Goal: Task Accomplishment & Management: Manage account settings

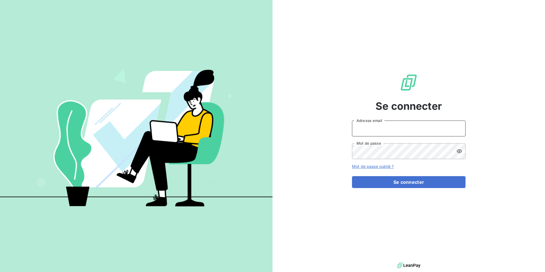
click at [391, 129] on input "Adresse email" at bounding box center [409, 129] width 114 height 16
type input "[EMAIL_ADDRESS][DOMAIN_NAME]"
click at [462, 151] on div at bounding box center [461, 151] width 9 height 16
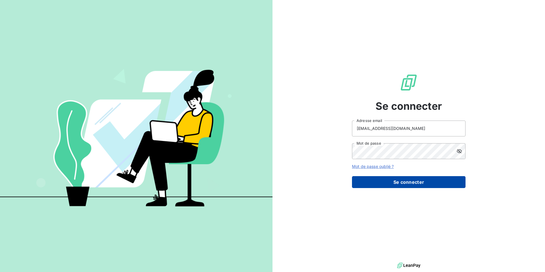
click at [417, 184] on button "Se connecter" at bounding box center [409, 182] width 114 height 12
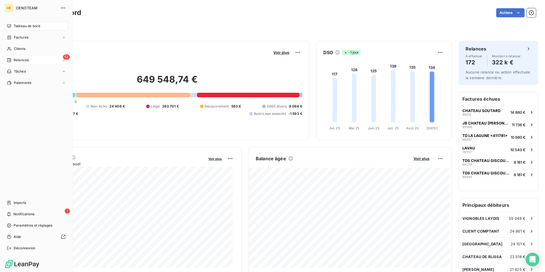
click at [20, 61] on span "Relances" at bounding box center [21, 60] width 15 height 5
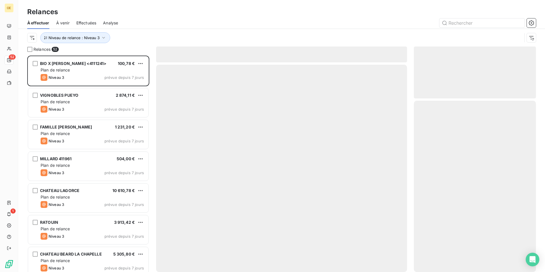
scroll to position [212, 118]
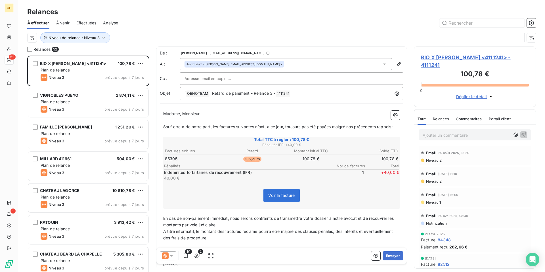
click at [174, 258] on icon at bounding box center [172, 256] width 6 height 6
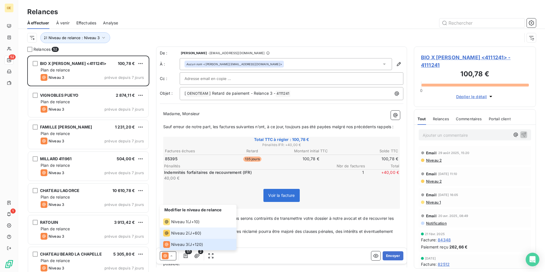
click at [175, 232] on span "Niveau 2" at bounding box center [179, 234] width 17 height 6
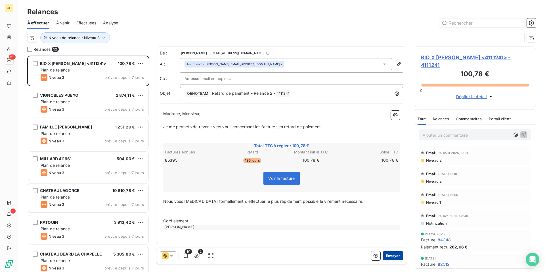
click at [396, 258] on button "Envoyer" at bounding box center [393, 256] width 21 height 9
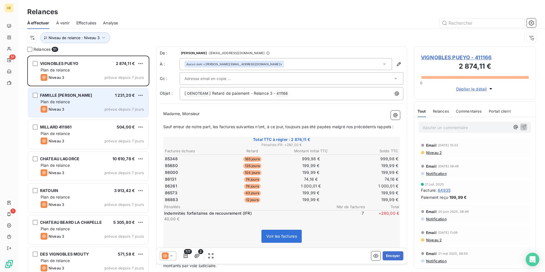
click at [91, 106] on div "FAMILLE LAVAL 1 231,20 € Plan de relance Niveau 3 prévue depuis 7 jours" at bounding box center [88, 102] width 120 height 29
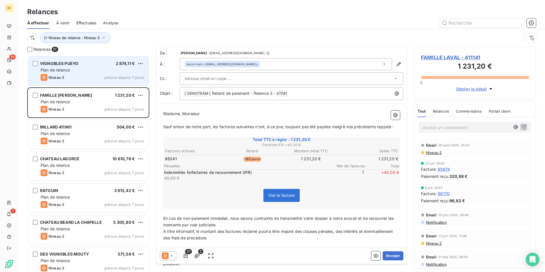
click at [93, 68] on div "Plan de relance" at bounding box center [92, 70] width 103 height 6
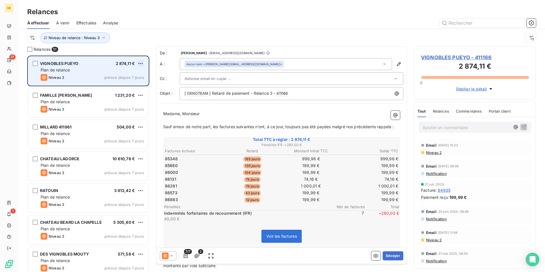
click at [140, 62] on html "OE 51 1 Relances À effectuer À venir Effectuées Analyse Niveau de relance : Niv…" at bounding box center [272, 136] width 545 height 272
click at [117, 84] on div "Passer cette action" at bounding box center [116, 85] width 51 height 9
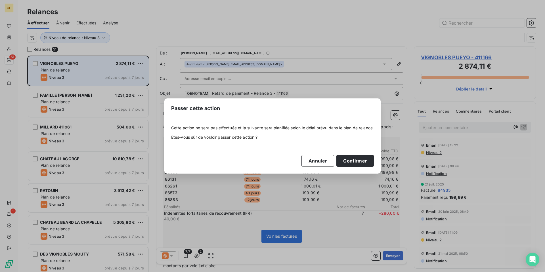
click at [367, 165] on button "Confirmer" at bounding box center [355, 161] width 37 height 12
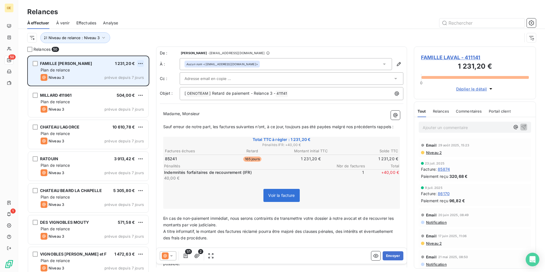
click at [144, 63] on html "OE 50 1 Relances À effectuer À venir Effectuées Analyse Niveau de relance : Niv…" at bounding box center [272, 136] width 545 height 272
click at [126, 86] on div "Passer cette action" at bounding box center [116, 85] width 51 height 9
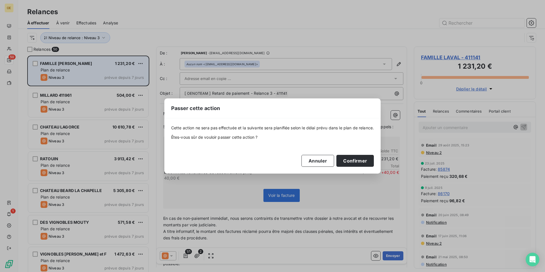
drag, startPoint x: 362, startPoint y: 161, endPoint x: 279, endPoint y: 120, distance: 92.4
click at [362, 161] on button "Confirmer" at bounding box center [355, 161] width 37 height 12
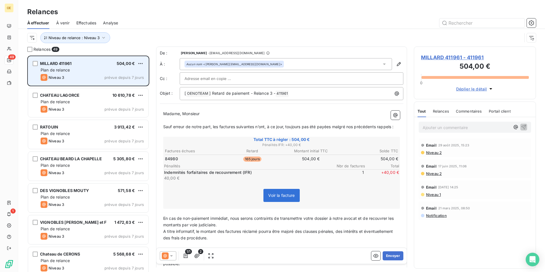
click at [172, 256] on icon at bounding box center [171, 256] width 3 height 1
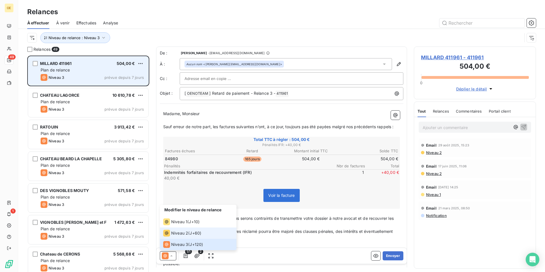
click at [175, 233] on span "Niveau 2" at bounding box center [179, 234] width 17 height 6
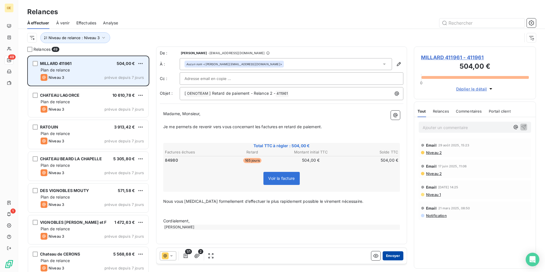
click at [395, 256] on button "Envoyer" at bounding box center [393, 256] width 21 height 9
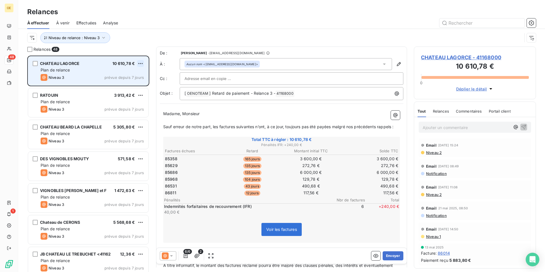
click at [141, 63] on html "OE 48 1 Relances À effectuer À venir Effectuées Analyse Niveau de relance : Niv…" at bounding box center [272, 136] width 545 height 272
click at [104, 85] on div "Passer cette action" at bounding box center [116, 85] width 51 height 9
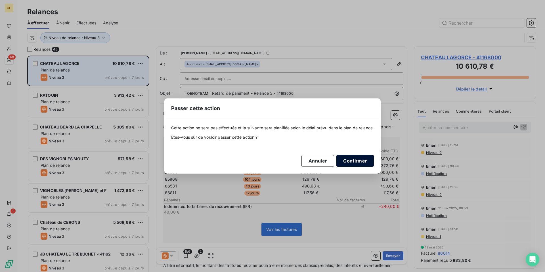
click at [349, 160] on button "Confirmer" at bounding box center [355, 161] width 37 height 12
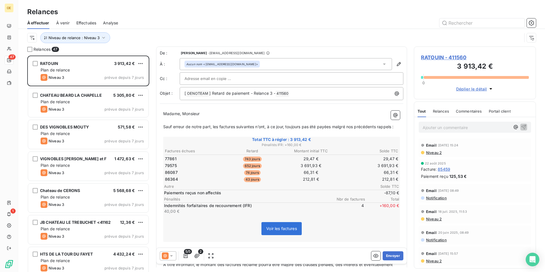
click at [173, 257] on icon at bounding box center [172, 256] width 6 height 6
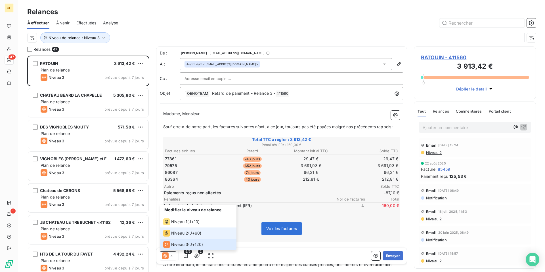
click at [171, 235] on span "Niveau 2" at bounding box center [179, 234] width 17 height 6
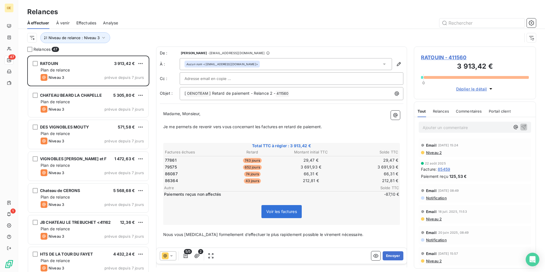
click at [173, 258] on icon at bounding box center [172, 256] width 6 height 6
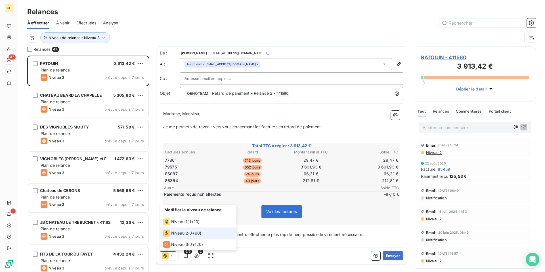
click at [173, 234] on span "Niveau 2" at bounding box center [179, 234] width 17 height 6
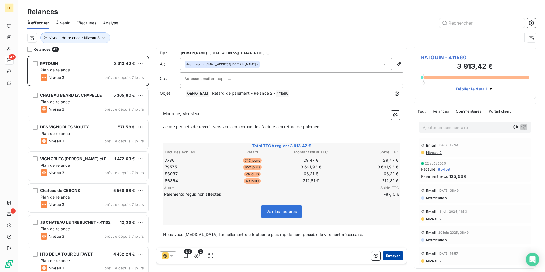
click at [392, 255] on button "Envoyer" at bounding box center [393, 256] width 21 height 9
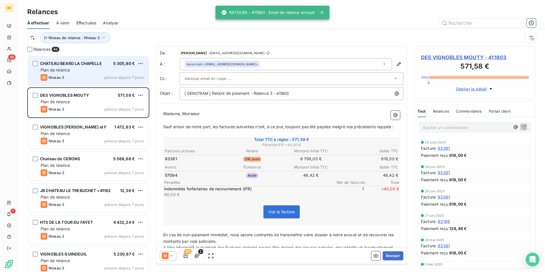
click at [96, 71] on div "Plan de relance" at bounding box center [92, 70] width 103 height 6
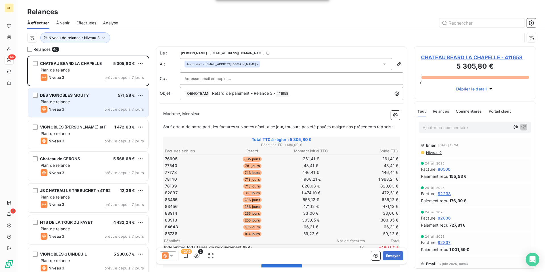
click at [99, 102] on div "Plan de relance" at bounding box center [92, 102] width 103 height 6
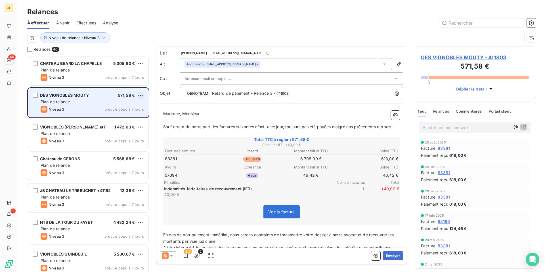
click at [142, 94] on html "OE 46 1 Relances À effectuer À venir Effectuées Analyse Niveau de relance : Niv…" at bounding box center [272, 136] width 545 height 272
click at [128, 116] on div "Passer cette action" at bounding box center [116, 116] width 51 height 9
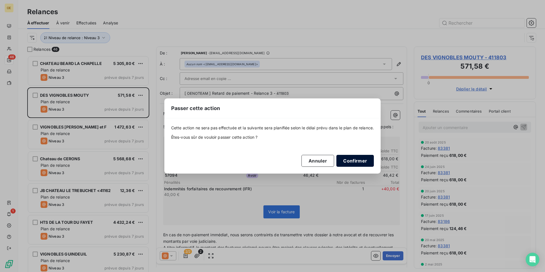
click at [351, 164] on button "Confirmer" at bounding box center [355, 161] width 37 height 12
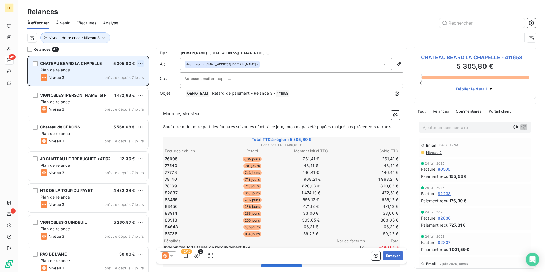
click at [140, 63] on html "OE 45 1 Relances À effectuer À venir Effectuées Analyse Niveau de relance : Niv…" at bounding box center [272, 136] width 545 height 272
click at [122, 87] on div "Passer cette action" at bounding box center [116, 85] width 51 height 9
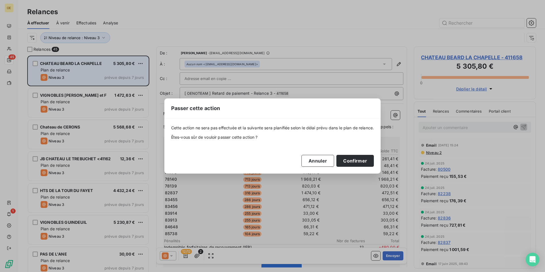
drag, startPoint x: 358, startPoint y: 164, endPoint x: 305, endPoint y: 130, distance: 63.1
click at [358, 164] on button "Confirmer" at bounding box center [355, 161] width 37 height 12
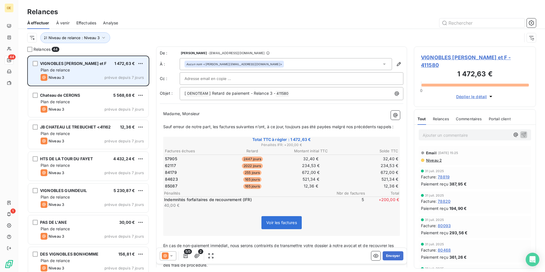
click at [178, 255] on div "5/5 2" at bounding box center [188, 256] width 56 height 9
click at [172, 256] on icon at bounding box center [171, 256] width 3 height 1
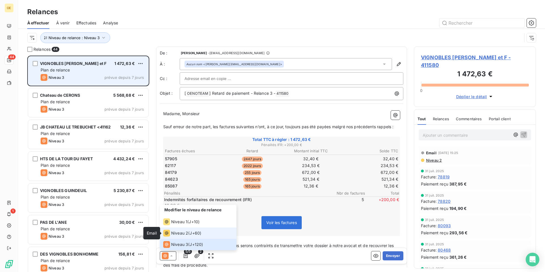
click at [169, 233] on icon at bounding box center [166, 233] width 7 height 7
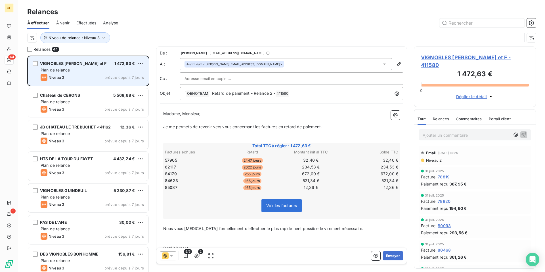
click at [172, 258] on icon at bounding box center [172, 256] width 6 height 6
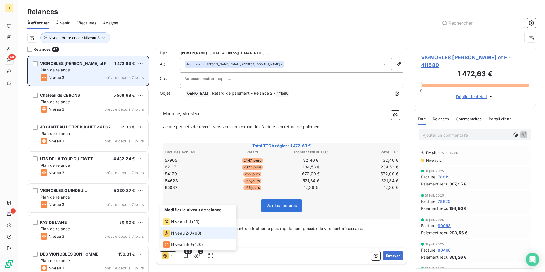
click at [172, 234] on span "Niveau 2" at bounding box center [179, 234] width 17 height 6
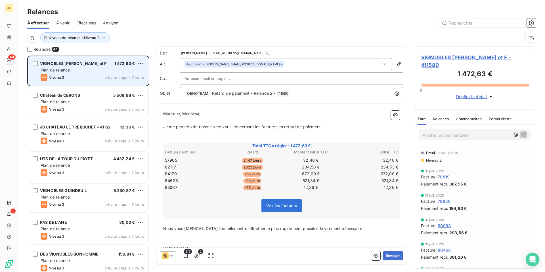
drag, startPoint x: 387, startPoint y: 256, endPoint x: 407, endPoint y: 235, distance: 28.5
click at [388, 255] on button "Envoyer" at bounding box center [393, 256] width 21 height 9
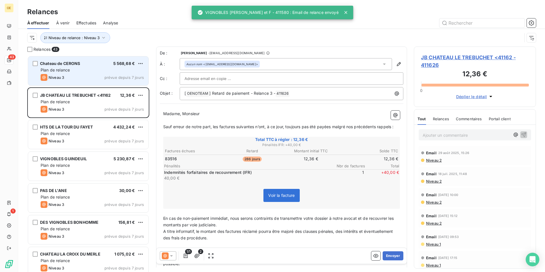
click at [88, 70] on div "Plan de relance" at bounding box center [92, 70] width 103 height 6
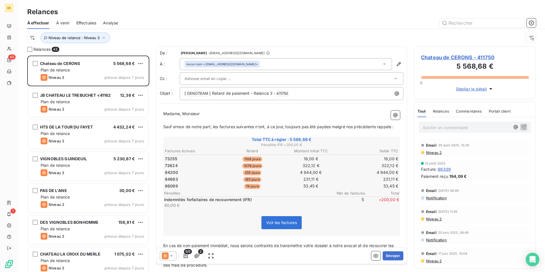
click at [173, 255] on icon at bounding box center [172, 256] width 6 height 6
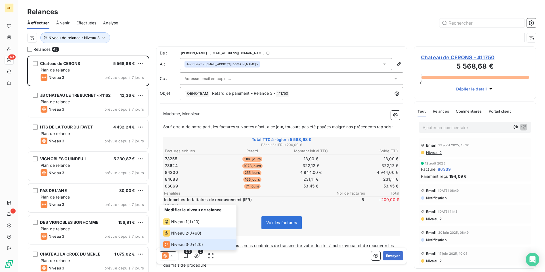
click at [171, 231] on div "Niveau 2" at bounding box center [175, 233] width 25 height 7
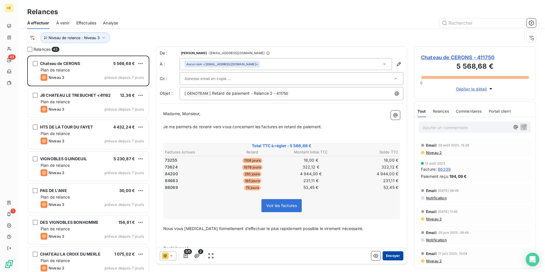
click at [387, 255] on button "Envoyer" at bounding box center [393, 256] width 21 height 9
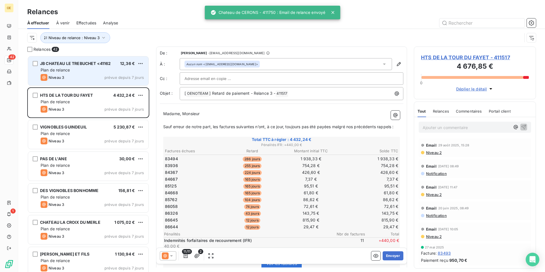
click at [92, 68] on div "JB CHATEAU LE TREBUCHET <41162 12,36 € Plan de relance Niveau 3 prévue depuis 7…" at bounding box center [88, 71] width 120 height 29
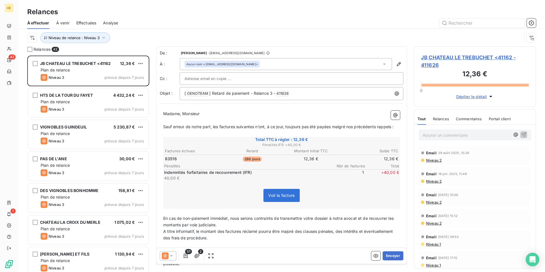
click at [173, 257] on icon at bounding box center [172, 256] width 6 height 6
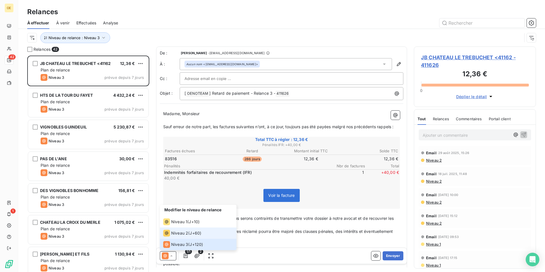
click at [175, 235] on span "Niveau 2" at bounding box center [179, 234] width 17 height 6
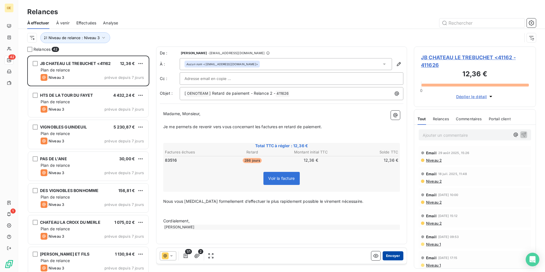
click at [390, 255] on button "Envoyer" at bounding box center [393, 256] width 21 height 9
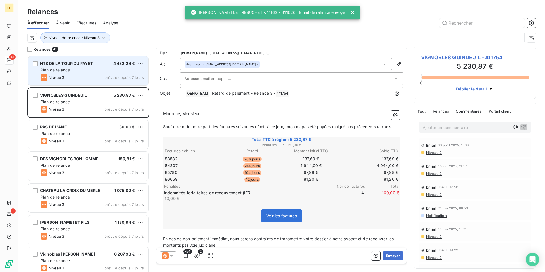
click at [85, 69] on div "Plan de relance" at bounding box center [92, 70] width 103 height 6
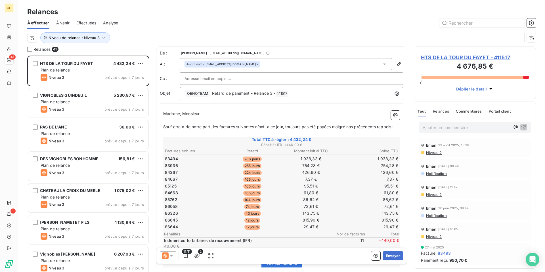
click at [173, 256] on icon at bounding box center [172, 256] width 6 height 6
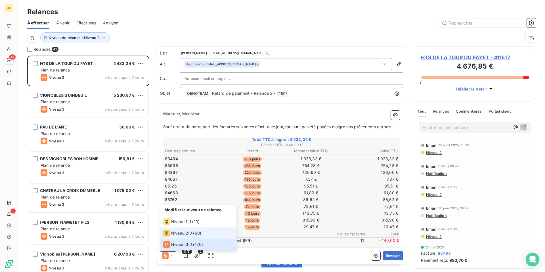
click at [173, 233] on span "Niveau 2" at bounding box center [179, 234] width 17 height 6
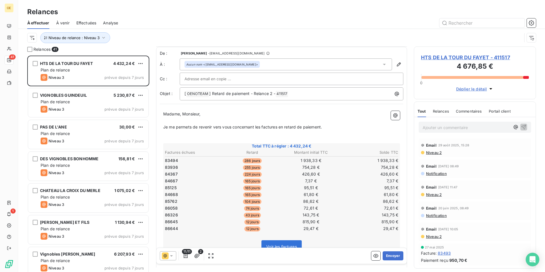
scroll to position [61, 0]
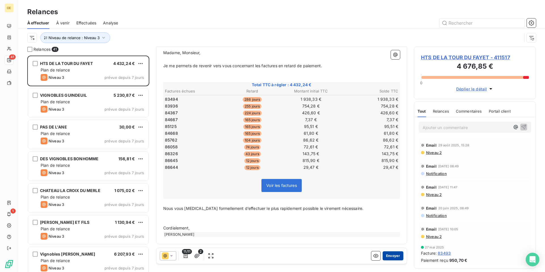
drag, startPoint x: 386, startPoint y: 256, endPoint x: 387, endPoint y: 253, distance: 3.7
click at [387, 254] on button "Envoyer" at bounding box center [393, 256] width 21 height 9
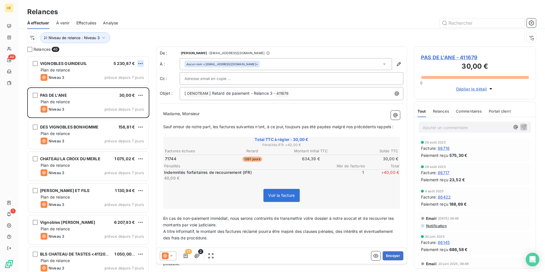
click at [141, 64] on html "OE 40 1 Relances À effectuer À venir Effectuées Analyse Niveau de relance : Niv…" at bounding box center [272, 136] width 545 height 272
click at [126, 84] on div "Passer cette action" at bounding box center [116, 85] width 51 height 9
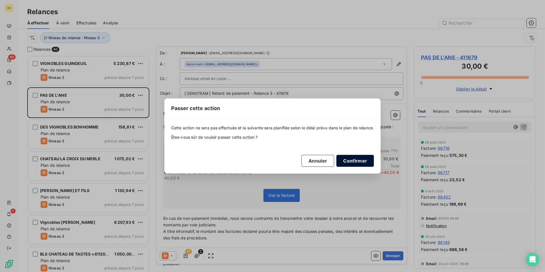
click at [357, 161] on button "Confirmer" at bounding box center [355, 161] width 37 height 12
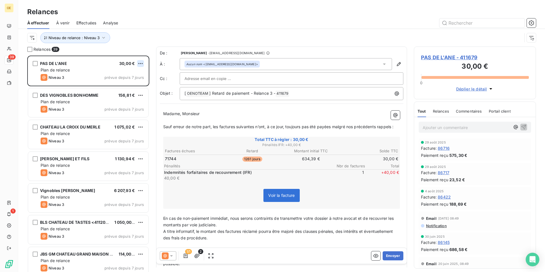
click at [139, 63] on html "OE 39 1 Relances À effectuer À venir Effectuées Analyse Niveau de relance : Niv…" at bounding box center [272, 136] width 545 height 272
click at [131, 82] on div "Passer cette action" at bounding box center [116, 85] width 51 height 9
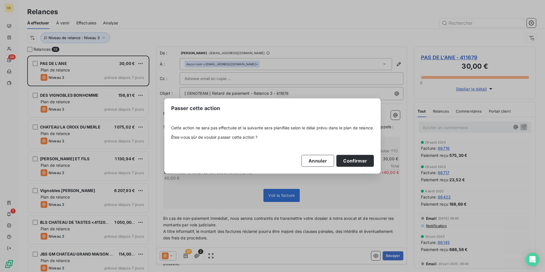
drag, startPoint x: 351, startPoint y: 160, endPoint x: 355, endPoint y: 39, distance: 121.1
click at [351, 160] on button "Confirmer" at bounding box center [355, 161] width 37 height 12
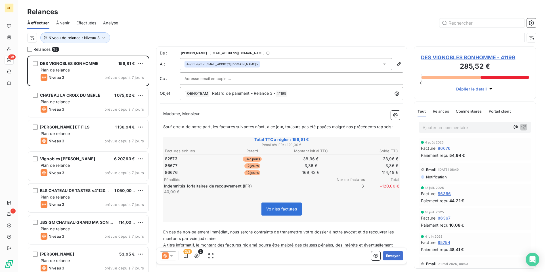
click at [143, 62] on html "OE 38 1 Relances À effectuer À venir Effectuées Analyse Niveau de relance : Niv…" at bounding box center [272, 136] width 545 height 272
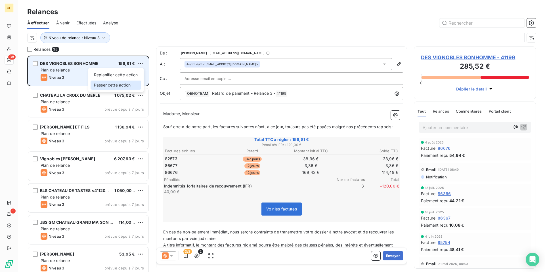
click at [127, 87] on div "Passer cette action" at bounding box center [116, 85] width 51 height 9
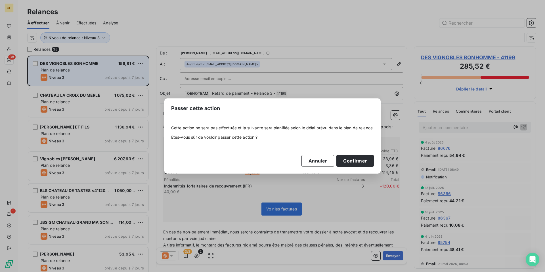
drag, startPoint x: 368, startPoint y: 160, endPoint x: 314, endPoint y: 125, distance: 64.4
click at [368, 161] on button "Confirmer" at bounding box center [355, 161] width 37 height 12
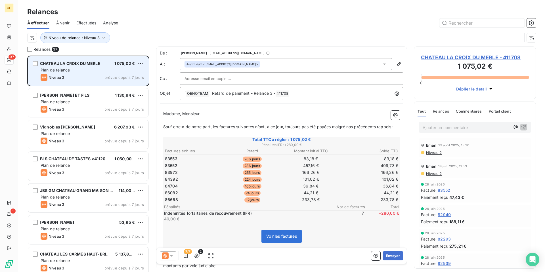
click at [138, 64] on html "OE 37 1 Relances À effectuer À venir Effectuées Analyse Niveau de relance : Niv…" at bounding box center [272, 136] width 545 height 272
click at [124, 87] on div "Passer cette action" at bounding box center [116, 85] width 51 height 9
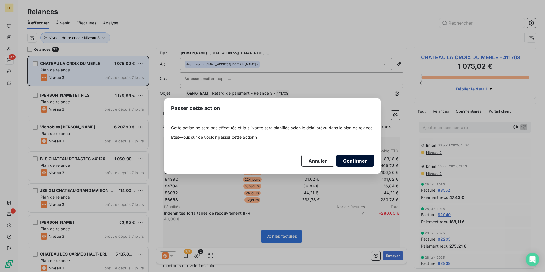
click at [360, 163] on button "Confirmer" at bounding box center [355, 161] width 37 height 12
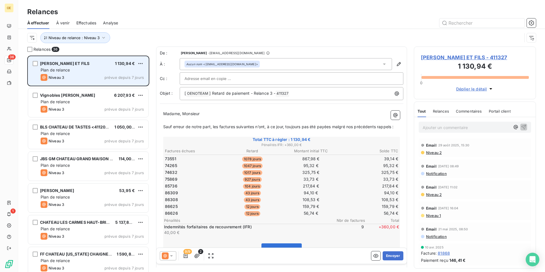
click at [174, 258] on icon at bounding box center [172, 256] width 6 height 6
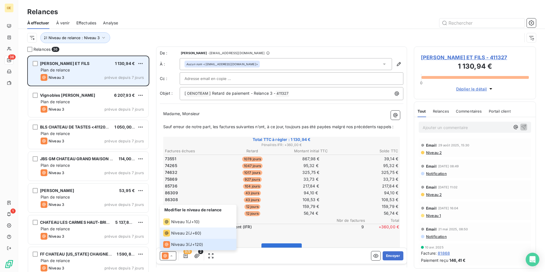
click at [176, 234] on span "Niveau 2" at bounding box center [179, 234] width 17 height 6
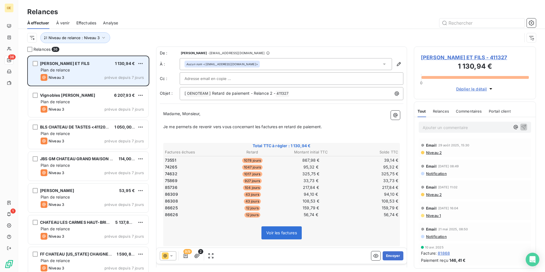
drag, startPoint x: 393, startPoint y: 256, endPoint x: 393, endPoint y: 251, distance: 4.3
click at [393, 255] on button "Envoyer" at bounding box center [393, 256] width 21 height 9
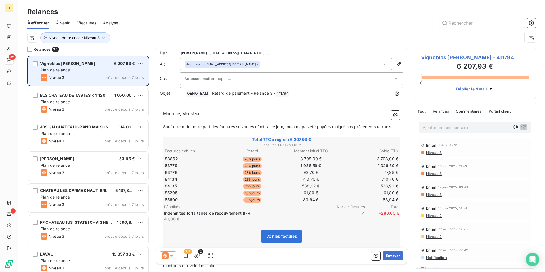
click at [173, 257] on icon at bounding box center [172, 256] width 6 height 6
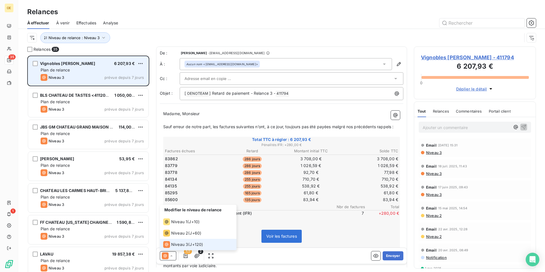
click at [171, 246] on span "Niveau 3" at bounding box center [179, 245] width 17 height 6
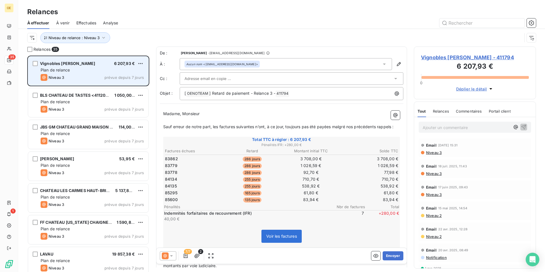
click at [214, 77] on input "text" at bounding box center [215, 78] width 61 height 9
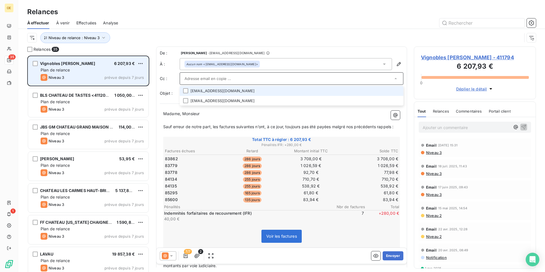
click at [215, 78] on input "text" at bounding box center [289, 78] width 209 height 9
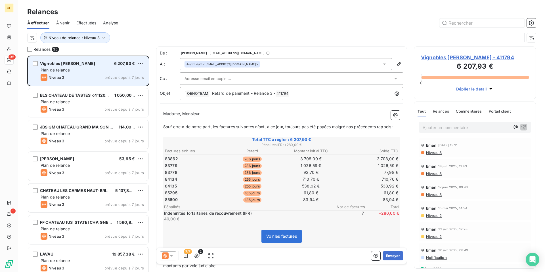
click at [288, 21] on div at bounding box center [330, 22] width 411 height 9
paste input "[EMAIL_ADDRESS][DOMAIN_NAME]"
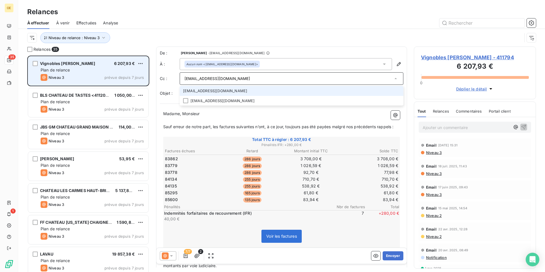
type input "[EMAIL_ADDRESS][DOMAIN_NAME]"
click at [234, 91] on li "[EMAIL_ADDRESS][DOMAIN_NAME]" at bounding box center [292, 91] width 224 height 10
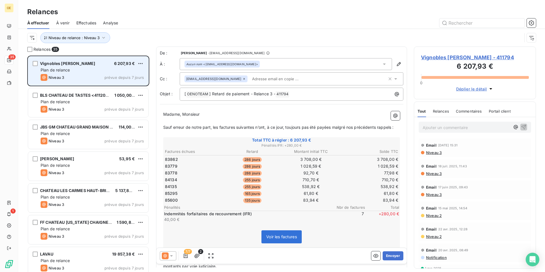
click at [311, 16] on div "Relances" at bounding box center [281, 12] width 527 height 10
click at [172, 257] on icon at bounding box center [172, 256] width 6 height 6
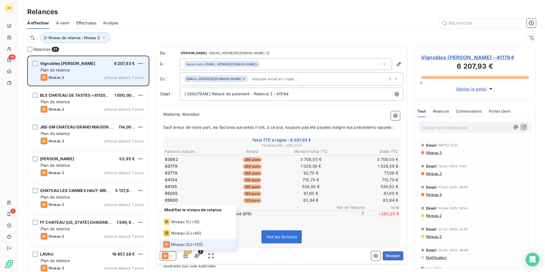
click at [173, 245] on span "Niveau 3" at bounding box center [179, 245] width 17 height 6
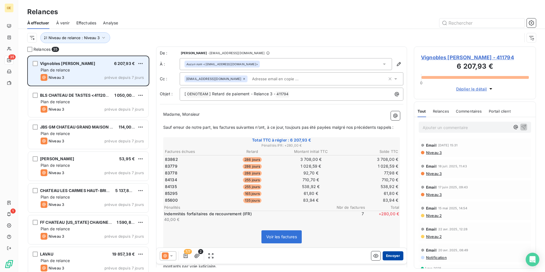
click at [390, 255] on button "Envoyer" at bounding box center [393, 256] width 21 height 9
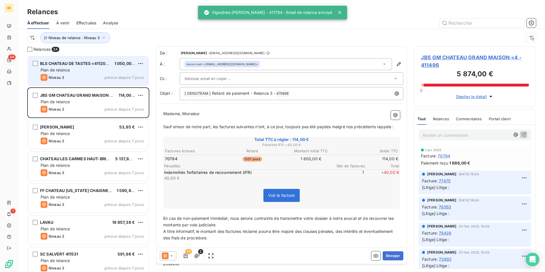
click at [76, 70] on div "Plan de relance" at bounding box center [92, 70] width 103 height 6
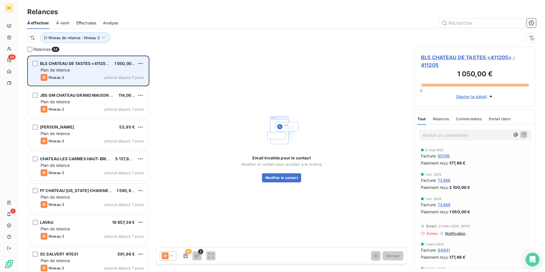
click at [95, 75] on div "Niveau 3 prévue depuis 7 jours" at bounding box center [92, 77] width 103 height 7
click at [88, 72] on div "Plan de relance" at bounding box center [92, 70] width 103 height 6
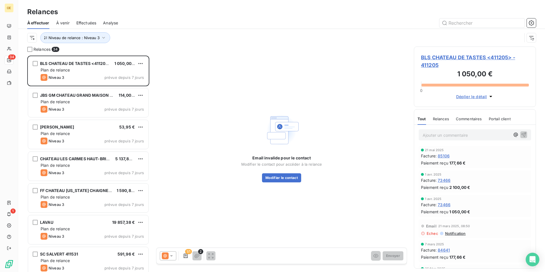
click at [91, 64] on span "BLS CHATEAU DE TASTES <411205>" at bounding box center [75, 63] width 71 height 5
click at [279, 177] on button "Modifier le contact" at bounding box center [281, 178] width 39 height 9
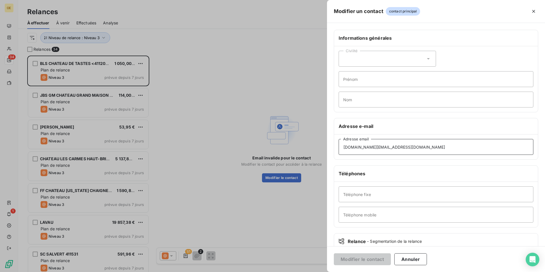
drag, startPoint x: 430, startPoint y: 147, endPoint x: 307, endPoint y: 143, distance: 123.6
click at [307, 272] on div "Modifier un contact contact principal Informations générales Civilité Prénom No…" at bounding box center [272, 272] width 545 height 0
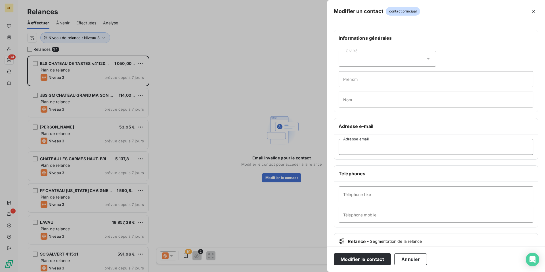
click at [364, 147] on input "Adresse email" at bounding box center [436, 147] width 195 height 16
paste input "[EMAIL_ADDRESS][DOMAIN_NAME]"
type input "[EMAIL_ADDRESS][DOMAIN_NAME]"
drag, startPoint x: 361, startPoint y: 260, endPoint x: 314, endPoint y: 178, distance: 94.7
click at [361, 260] on button "Modifier le contact" at bounding box center [362, 260] width 57 height 12
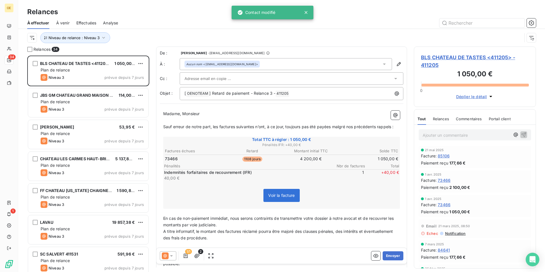
click at [171, 256] on icon at bounding box center [171, 256] width 3 height 1
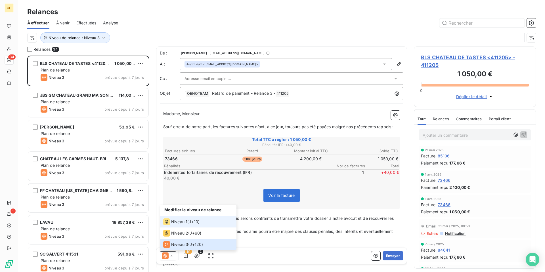
click at [173, 222] on span "Niveau 1" at bounding box center [179, 222] width 16 height 6
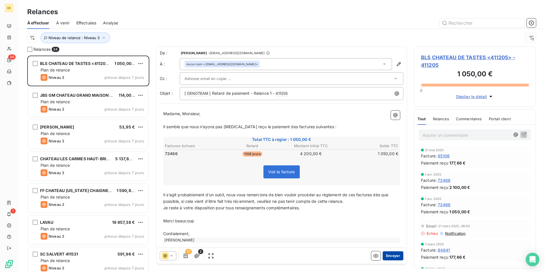
click at [387, 256] on button "Envoyer" at bounding box center [393, 256] width 21 height 9
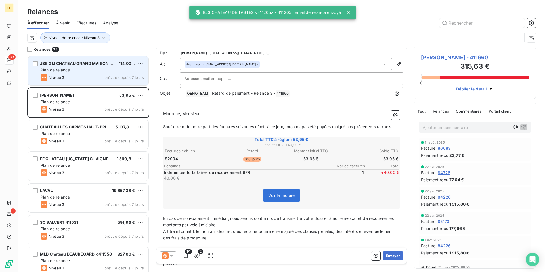
click at [101, 76] on div "Niveau 3 prévue depuis 7 jours" at bounding box center [92, 77] width 103 height 7
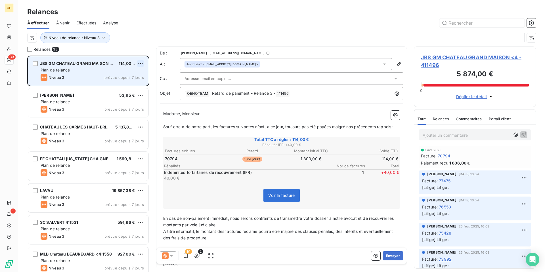
click at [141, 64] on html "OE 33 1 Relances À effectuer À venir Effectuées Analyse Niveau de relance : Niv…" at bounding box center [272, 136] width 545 height 272
click at [125, 84] on div "Passer cette action" at bounding box center [116, 85] width 51 height 9
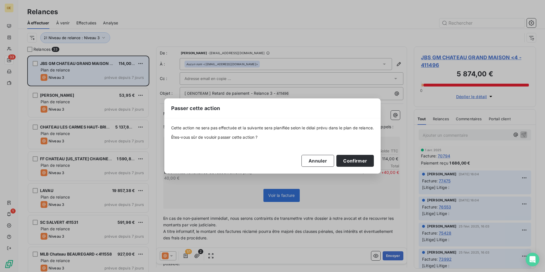
drag, startPoint x: 346, startPoint y: 161, endPoint x: 254, endPoint y: 89, distance: 116.8
click at [346, 161] on button "Confirmer" at bounding box center [355, 161] width 37 height 12
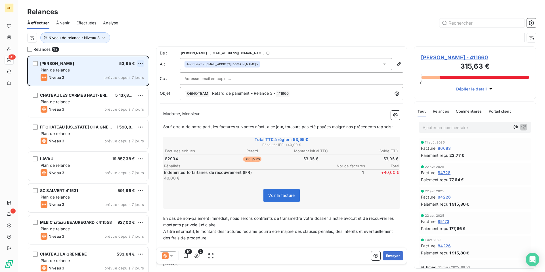
click at [143, 62] on html "OE 32 1 Relances À effectuer À venir Effectuées Analyse Niveau de relance : Niv…" at bounding box center [272, 136] width 545 height 272
click at [128, 87] on div "Passer cette action" at bounding box center [116, 85] width 51 height 9
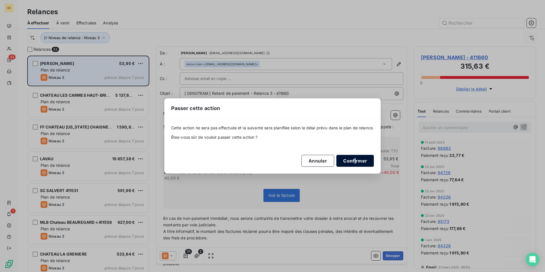
drag, startPoint x: 356, startPoint y: 149, endPoint x: 358, endPoint y: 157, distance: 8.2
click at [356, 151] on div "Cette action ne sera pas effectuée et la suivante sera planifiée selon le délai…" at bounding box center [272, 145] width 203 height 41
drag, startPoint x: 359, startPoint y: 159, endPoint x: 267, endPoint y: 47, distance: 144.6
click at [359, 159] on button "Confirmer" at bounding box center [355, 161] width 37 height 12
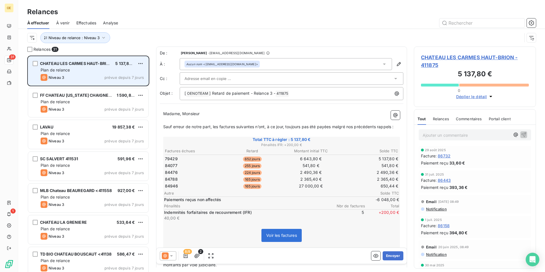
click at [141, 62] on html "OE 31 1 Relances À effectuer À venir Effectuées Analyse Niveau de relance : Niv…" at bounding box center [272, 136] width 545 height 272
click at [130, 83] on div "Passer cette action" at bounding box center [116, 85] width 51 height 9
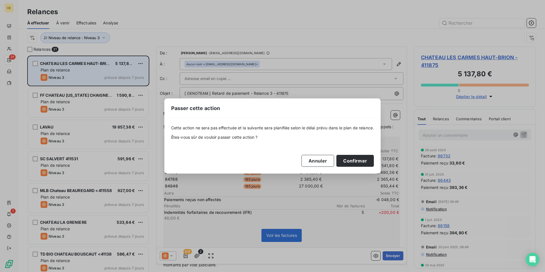
drag, startPoint x: 363, startPoint y: 160, endPoint x: 352, endPoint y: 151, distance: 14.6
click at [363, 160] on button "Confirmer" at bounding box center [355, 161] width 37 height 12
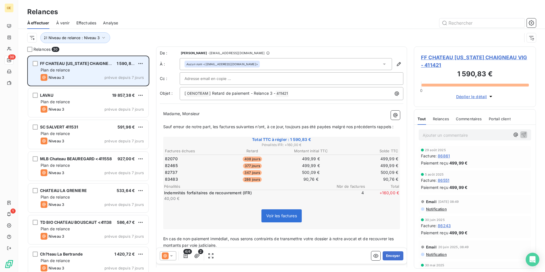
click at [145, 63] on div "FF CHATEAU [US_STATE] CHAIGNEAU VIG 1 590,83 € Plan de relance Niveau 3 prévue …" at bounding box center [88, 71] width 120 height 29
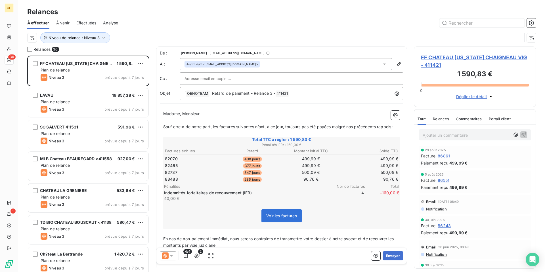
click at [140, 63] on html "OE 30 1 Relances À effectuer À venir Effectuées Analyse Niveau de relance : Niv…" at bounding box center [272, 136] width 545 height 272
click at [130, 87] on div "Passer cette action" at bounding box center [116, 85] width 51 height 9
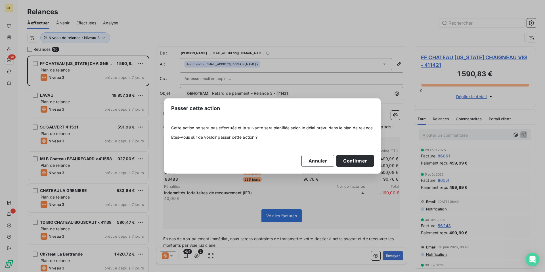
drag, startPoint x: 367, startPoint y: 162, endPoint x: 327, endPoint y: 137, distance: 47.4
click at [367, 162] on button "Confirmer" at bounding box center [355, 161] width 37 height 12
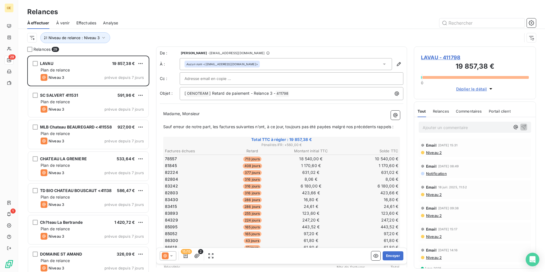
click at [172, 257] on icon at bounding box center [171, 256] width 3 height 1
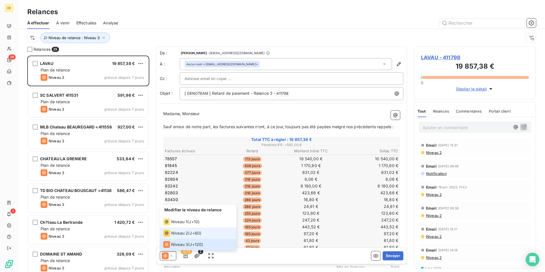
click at [174, 237] on li "Niveau 2 ( J+60 )" at bounding box center [198, 233] width 77 height 11
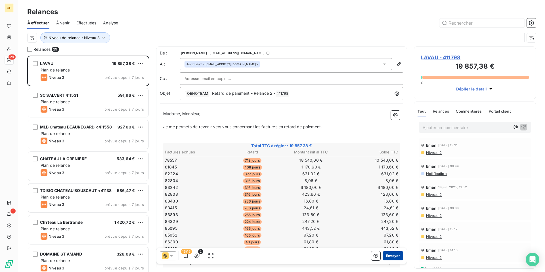
click at [395, 254] on button "Envoyer" at bounding box center [393, 256] width 21 height 9
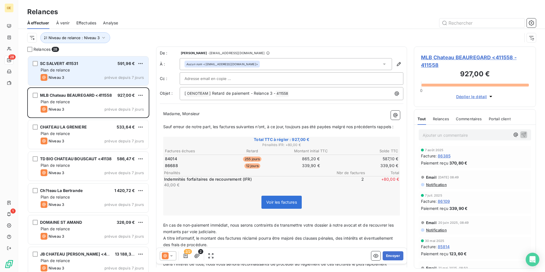
click at [97, 70] on div "Plan de relance" at bounding box center [92, 70] width 103 height 6
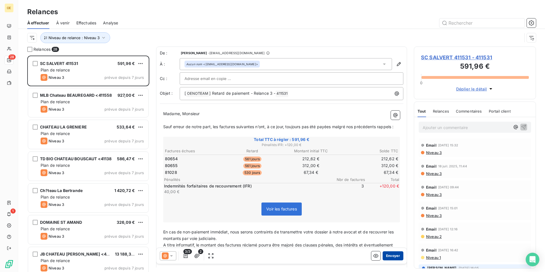
click at [389, 257] on button "Envoyer" at bounding box center [393, 256] width 21 height 9
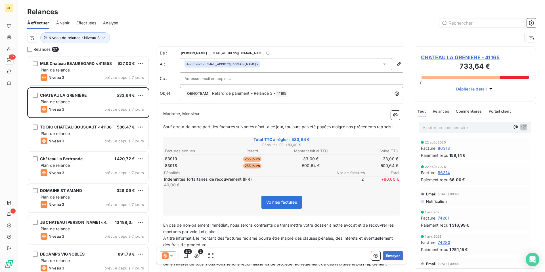
click at [87, 73] on div "MLB Chateau BEAUREGARD <411558 927,00 € Plan de relance Niveau 3 prévue depuis …" at bounding box center [88, 71] width 120 height 29
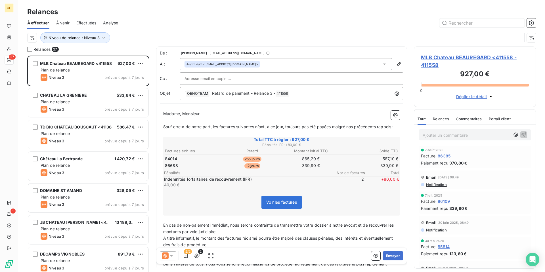
click at [90, 74] on div "Niveau 3 prévue depuis 7 jours" at bounding box center [92, 77] width 103 height 7
click at [139, 64] on html "OE 27 1 Relances À effectuer À venir Effectuées Analyse Niveau de relance : Niv…" at bounding box center [272, 136] width 545 height 272
click at [119, 87] on div "Passer cette action" at bounding box center [116, 85] width 51 height 9
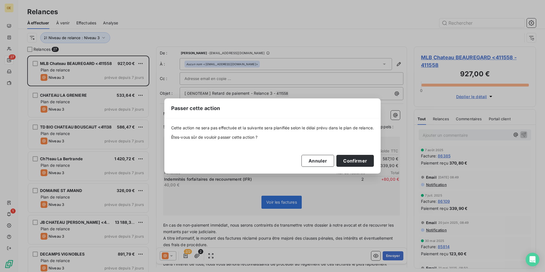
drag, startPoint x: 360, startPoint y: 160, endPoint x: 345, endPoint y: 154, distance: 16.5
click at [360, 160] on button "Confirmer" at bounding box center [355, 161] width 37 height 12
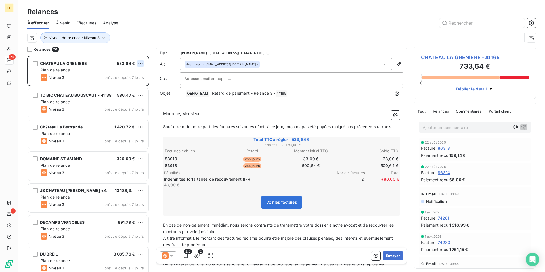
click at [140, 65] on html "OE 26 1 Relances À effectuer À venir Effectuées Analyse Niveau de relance : Niv…" at bounding box center [272, 136] width 545 height 272
click at [122, 85] on div "Passer cette action" at bounding box center [116, 85] width 51 height 9
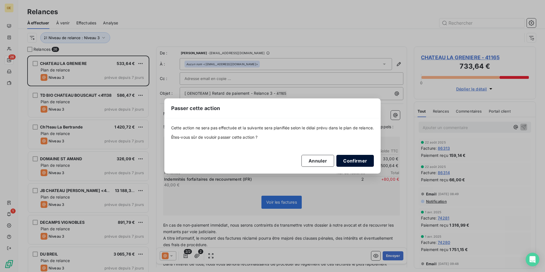
click at [358, 160] on button "Confirmer" at bounding box center [355, 161] width 37 height 12
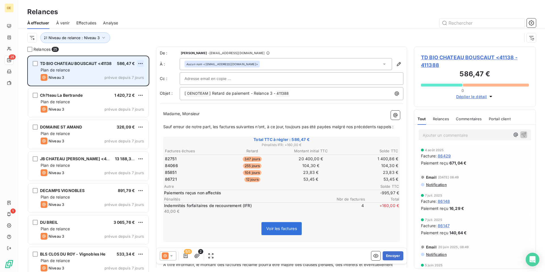
click at [140, 64] on html "OE 25 1 Relances À effectuer À venir Effectuées Analyse Niveau de relance : Niv…" at bounding box center [272, 136] width 545 height 272
click at [136, 86] on div "Passer cette action" at bounding box center [116, 85] width 51 height 9
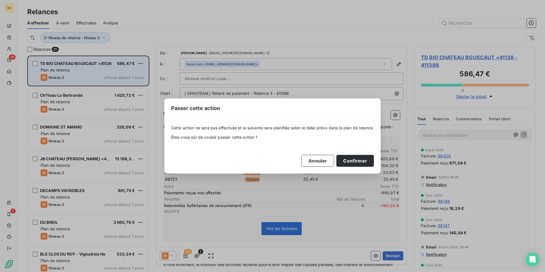
drag, startPoint x: 354, startPoint y: 160, endPoint x: 293, endPoint y: 135, distance: 66.4
click at [354, 160] on button "Confirmer" at bounding box center [355, 161] width 37 height 12
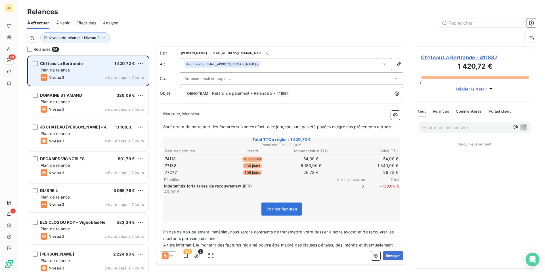
click at [81, 73] on div "Ch?teau La Bertrande 1 420,72 € Plan de relance Niveau 3 prévue depuis 7 jours" at bounding box center [88, 71] width 120 height 29
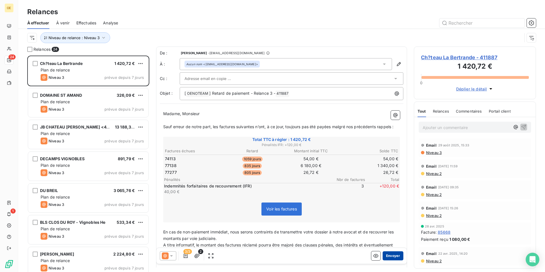
click at [391, 257] on button "Envoyer" at bounding box center [393, 256] width 21 height 9
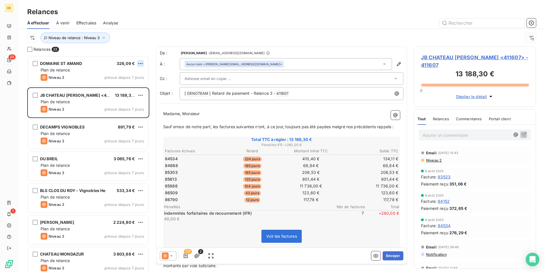
click at [143, 63] on html "OE 23 1 Relances À effectuer À venir Effectuées Analyse Niveau de relance : Niv…" at bounding box center [272, 136] width 545 height 272
click at [129, 86] on div "Passer cette action" at bounding box center [116, 85] width 51 height 9
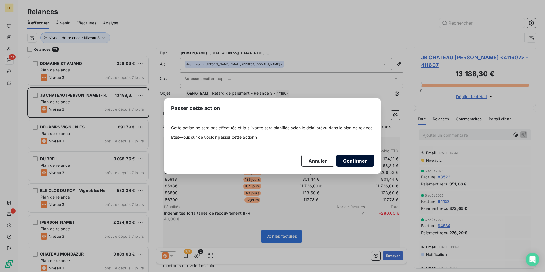
click at [356, 160] on button "Confirmer" at bounding box center [355, 161] width 37 height 12
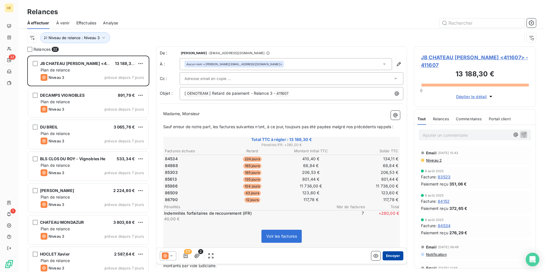
click at [391, 256] on button "Envoyer" at bounding box center [393, 256] width 21 height 9
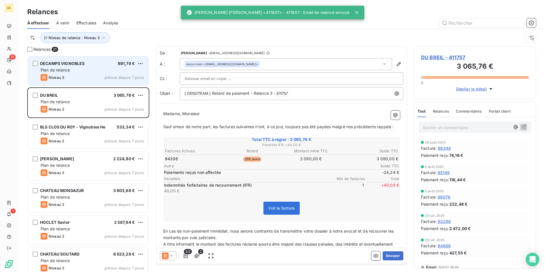
click at [74, 78] on div "Niveau 3 prévue depuis 7 jours" at bounding box center [92, 77] width 103 height 7
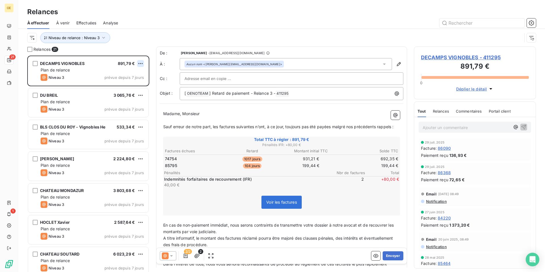
click at [141, 64] on html "OE 21 1 Relances À effectuer À venir Effectuées Analyse Niveau de relance : Niv…" at bounding box center [272, 136] width 545 height 272
click at [126, 87] on div "Passer cette action" at bounding box center [116, 85] width 51 height 9
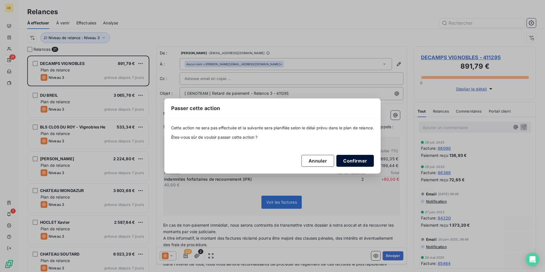
click at [362, 164] on button "Confirmer" at bounding box center [355, 161] width 37 height 12
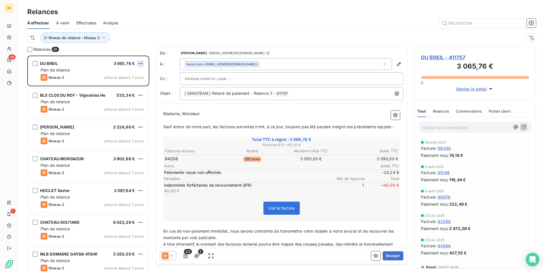
click at [140, 63] on html "OE 20 1 Relances À effectuer À venir Effectuées Analyse Niveau de relance : Niv…" at bounding box center [272, 136] width 545 height 272
click at [129, 84] on div "Passer cette action" at bounding box center [116, 85] width 51 height 9
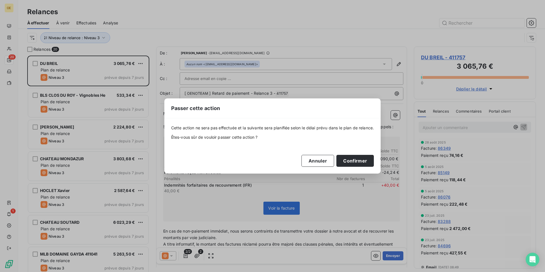
drag, startPoint x: 370, startPoint y: 160, endPoint x: 326, endPoint y: 124, distance: 56.7
click at [370, 160] on button "Confirmer" at bounding box center [355, 161] width 37 height 12
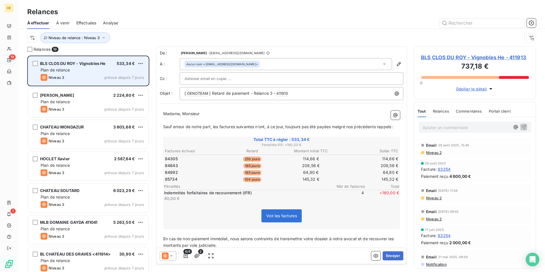
click at [92, 72] on div "Plan de relance" at bounding box center [92, 70] width 103 height 6
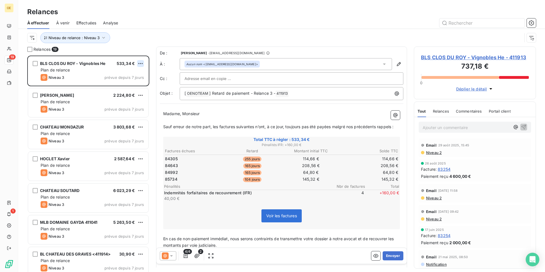
click at [141, 64] on html "OE 19 1 Relances À effectuer À venir Effectuées Analyse Niveau de relance : Niv…" at bounding box center [272, 136] width 545 height 272
click at [126, 83] on div "Passer cette action" at bounding box center [116, 85] width 51 height 9
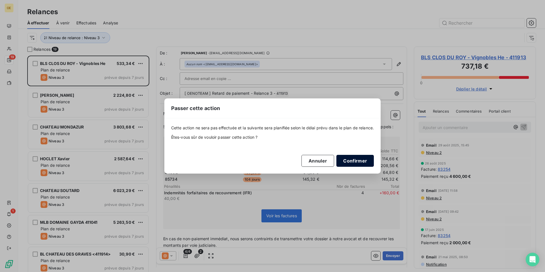
click at [348, 163] on button "Confirmer" at bounding box center [355, 161] width 37 height 12
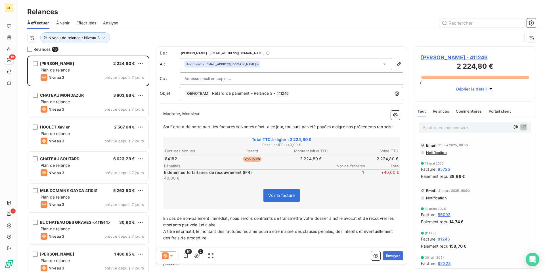
click at [139, 63] on html "OE 18 1 Relances À effectuer À venir Effectuées Analyse Niveau de relance : Niv…" at bounding box center [272, 136] width 545 height 272
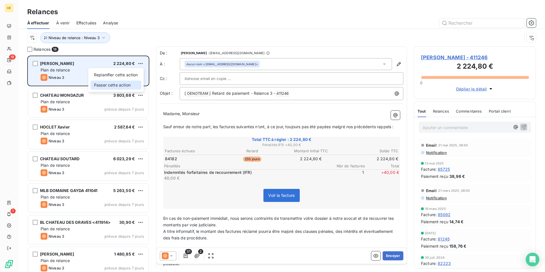
click at [120, 87] on div "Passer cette action" at bounding box center [116, 85] width 51 height 9
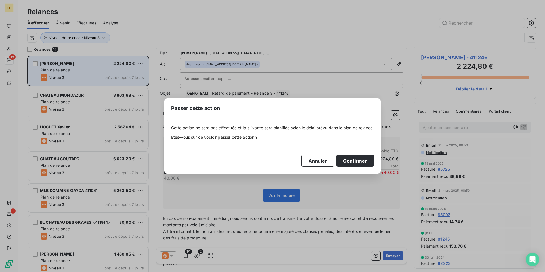
drag, startPoint x: 367, startPoint y: 163, endPoint x: 351, endPoint y: 153, distance: 19.5
click at [368, 163] on button "Confirmer" at bounding box center [355, 161] width 37 height 12
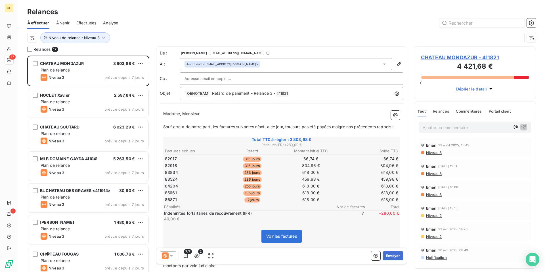
click at [141, 63] on html "OE 17 1 Relances À effectuer À venir Effectuées Analyse Niveau de relance : Niv…" at bounding box center [272, 136] width 545 height 272
click at [134, 84] on div "Passer cette action" at bounding box center [116, 85] width 51 height 9
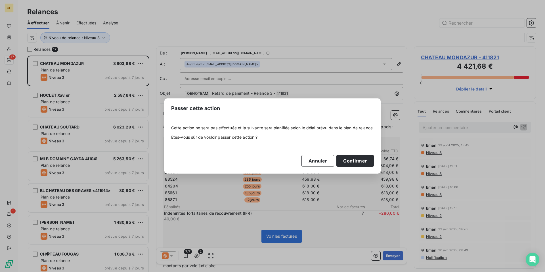
drag, startPoint x: 348, startPoint y: 161, endPoint x: 289, endPoint y: 109, distance: 78.7
click at [348, 161] on button "Confirmer" at bounding box center [355, 161] width 37 height 12
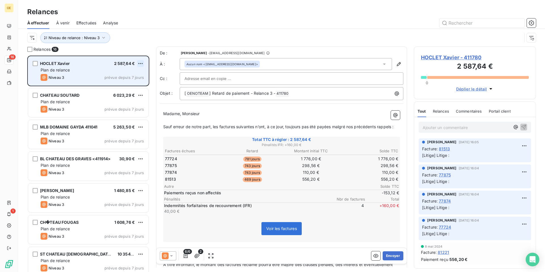
click at [141, 62] on html "OE 16 1 Relances À effectuer À venir Effectuées Analyse Niveau de relance : Niv…" at bounding box center [272, 136] width 545 height 272
drag, startPoint x: 118, startPoint y: 84, endPoint x: 128, endPoint y: 83, distance: 10.0
click at [119, 84] on div "Passer cette action" at bounding box center [116, 85] width 51 height 9
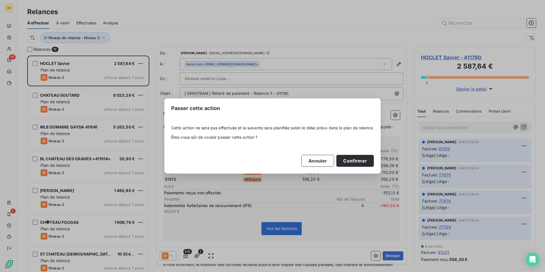
drag, startPoint x: 363, startPoint y: 160, endPoint x: 371, endPoint y: 154, distance: 9.8
click at [363, 159] on button "Confirmer" at bounding box center [355, 161] width 37 height 12
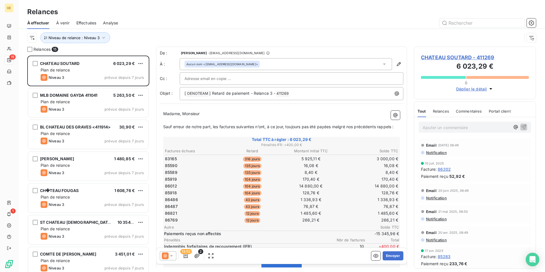
click at [139, 63] on html "OE 15 1 Relances À effectuer À venir Effectuées Analyse Niveau de relance : Niv…" at bounding box center [272, 136] width 545 height 272
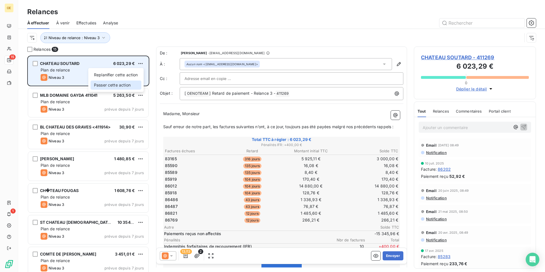
click at [120, 84] on div "Passer cette action" at bounding box center [116, 85] width 51 height 9
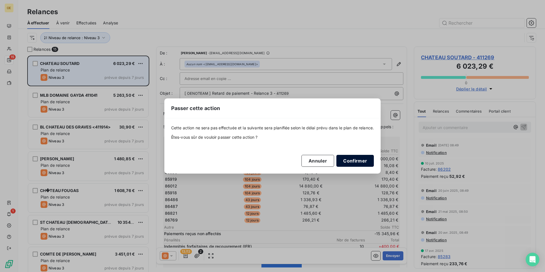
click at [364, 161] on button "Confirmer" at bounding box center [355, 161] width 37 height 12
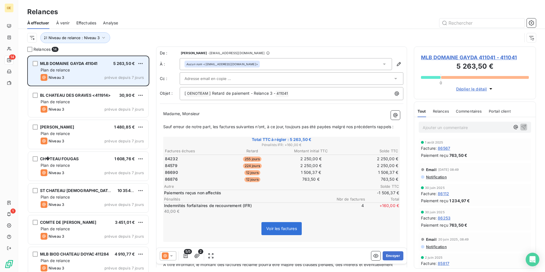
click at [141, 63] on html "OE 14 1 Relances À effectuer À venir Effectuées Analyse Niveau de relance : Niv…" at bounding box center [272, 136] width 545 height 272
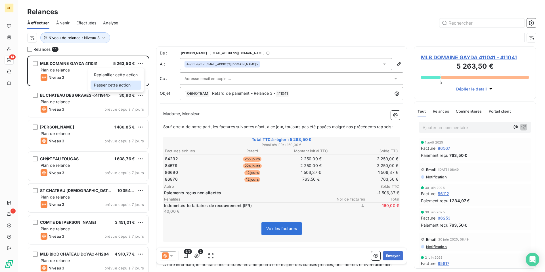
click at [111, 86] on div "Passer cette action" at bounding box center [116, 85] width 51 height 9
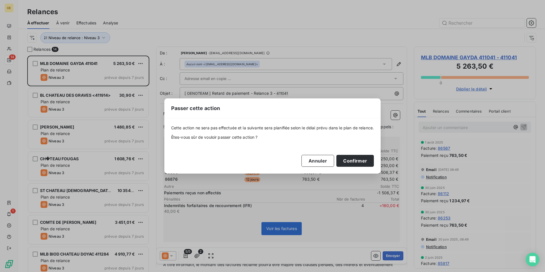
click at [359, 153] on div "Cette action ne sera pas effectuée et la suivante sera planifiée selon le délai…" at bounding box center [272, 145] width 203 height 41
drag, startPoint x: 350, startPoint y: 161, endPoint x: 300, endPoint y: 125, distance: 61.7
click at [351, 161] on button "Confirmer" at bounding box center [355, 161] width 37 height 12
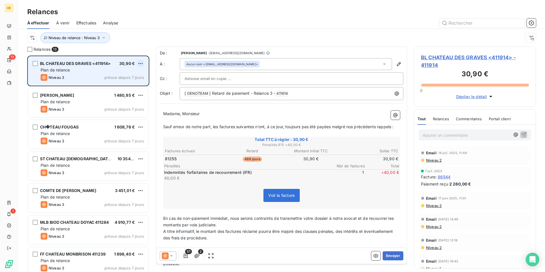
click at [138, 62] on html "OE 13 1 Relances À effectuer À venir Effectuées Analyse Niveau de relance : Niv…" at bounding box center [272, 136] width 545 height 272
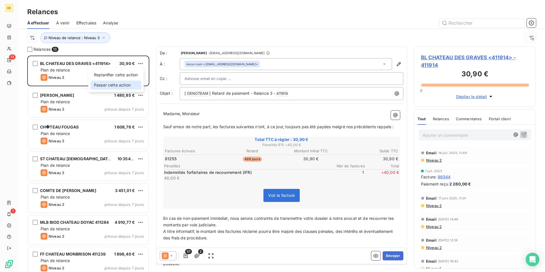
drag, startPoint x: 126, startPoint y: 85, endPoint x: 176, endPoint y: 91, distance: 50.3
click at [125, 85] on div "Passer cette action" at bounding box center [116, 85] width 51 height 9
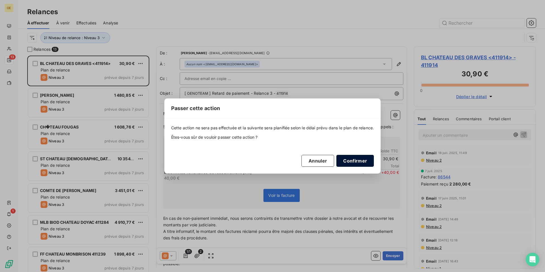
click at [364, 157] on button "Confirmer" at bounding box center [355, 161] width 37 height 12
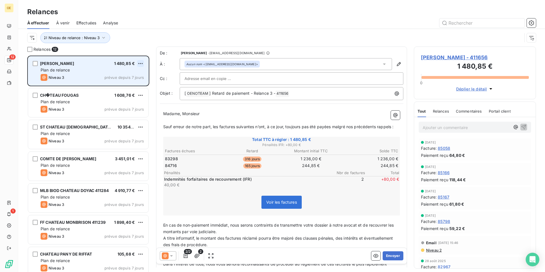
click at [140, 63] on html "OE 12 1 Relances À effectuer À venir Effectuées Analyse Niveau de relance : Niv…" at bounding box center [272, 136] width 545 height 272
click at [132, 83] on div "Passer cette action" at bounding box center [116, 85] width 51 height 9
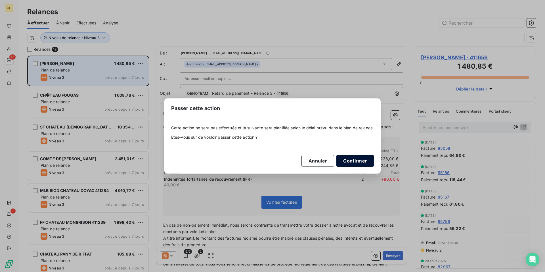
click at [366, 165] on button "Confirmer" at bounding box center [355, 161] width 37 height 12
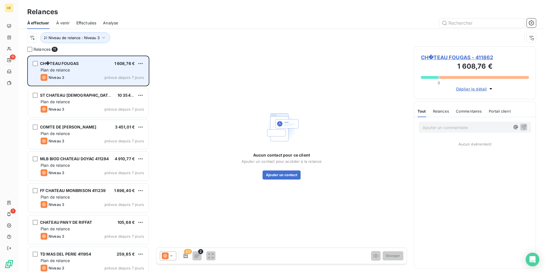
click at [140, 62] on html "OE 11 1 Relances À effectuer À venir Effectuées Analyse Niveau de relance : Niv…" at bounding box center [272, 136] width 545 height 272
click at [116, 85] on div "Passer cette action" at bounding box center [116, 85] width 51 height 9
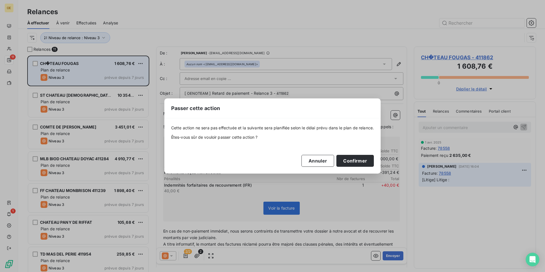
click at [364, 161] on button "Confirmer" at bounding box center [355, 161] width 37 height 12
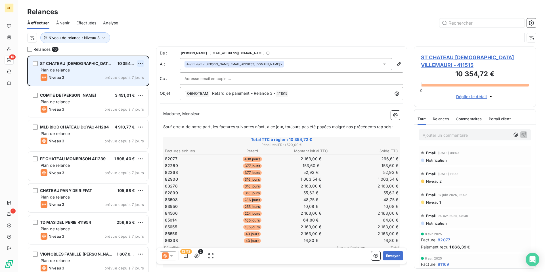
click at [140, 64] on html "OE 10 1 Relances À effectuer À venir Effectuées Analyse Niveau de relance : Niv…" at bounding box center [272, 136] width 545 height 272
click at [125, 86] on div "Passer cette action" at bounding box center [116, 85] width 51 height 9
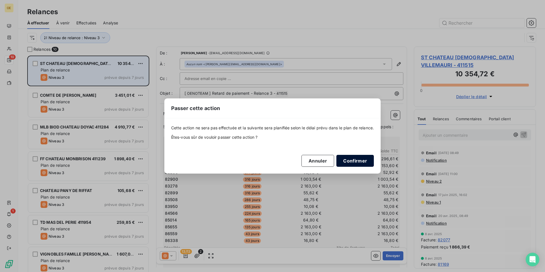
click at [354, 160] on button "Confirmer" at bounding box center [355, 161] width 37 height 12
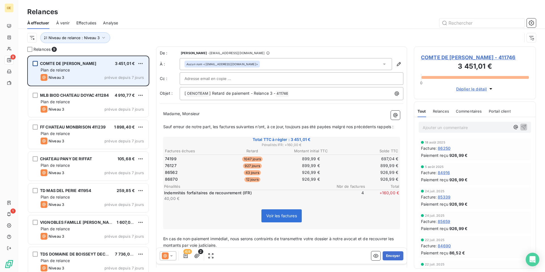
click at [35, 62] on div "grid" at bounding box center [35, 63] width 5 height 5
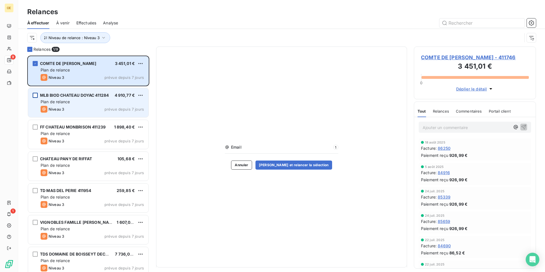
click at [35, 96] on div "grid" at bounding box center [35, 95] width 5 height 5
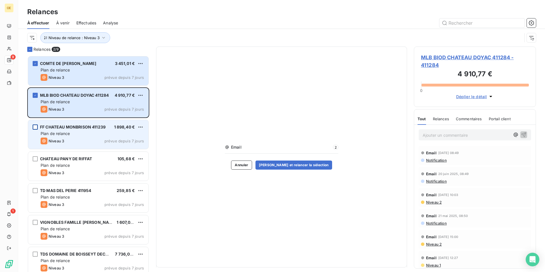
click at [34, 128] on div "grid" at bounding box center [35, 127] width 5 height 5
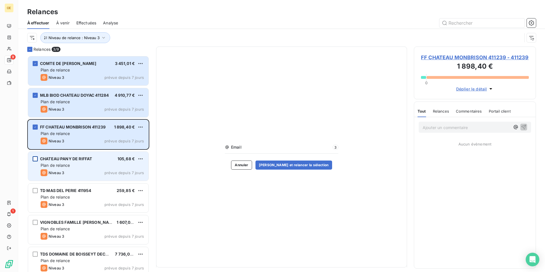
click at [34, 160] on div "grid" at bounding box center [35, 159] width 5 height 5
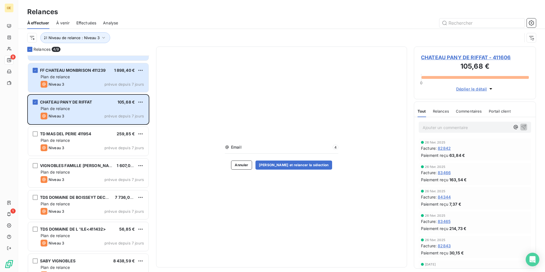
scroll to position [70, 0]
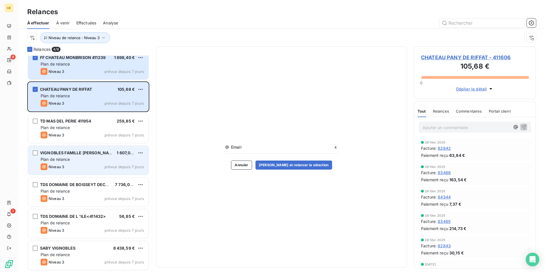
click at [37, 122] on div "grid" at bounding box center [35, 121] width 5 height 5
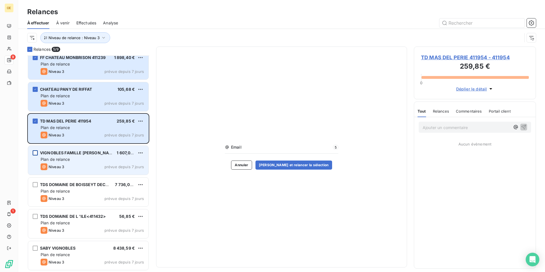
click at [35, 153] on div "grid" at bounding box center [35, 153] width 5 height 5
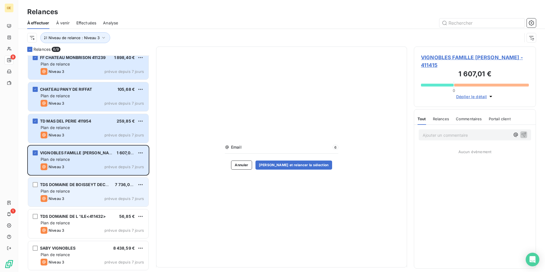
click at [34, 188] on div "TDS DOMAINE DE BOISSEYT DECELL 7 736,01 € Plan de relance Niveau 3 prévue depui…" at bounding box center [88, 192] width 120 height 29
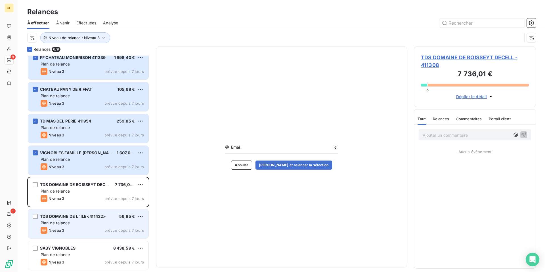
click at [32, 218] on div "TDS DOMAINE DE L 'ILE<411432> 56,85 € Plan de relance Niveau 3 prévue depuis 7 …" at bounding box center [88, 224] width 120 height 29
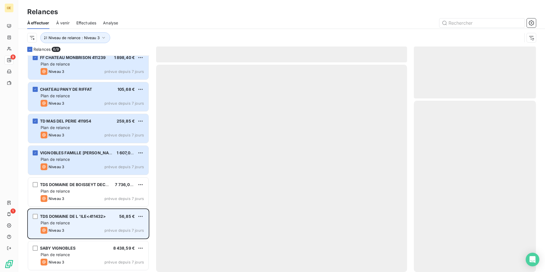
click at [36, 185] on div "grid" at bounding box center [35, 184] width 5 height 5
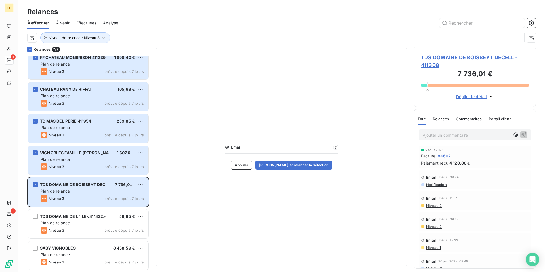
drag, startPoint x: 37, startPoint y: 216, endPoint x: 41, endPoint y: 208, distance: 9.4
click at [37, 216] on div "grid" at bounding box center [35, 216] width 5 height 5
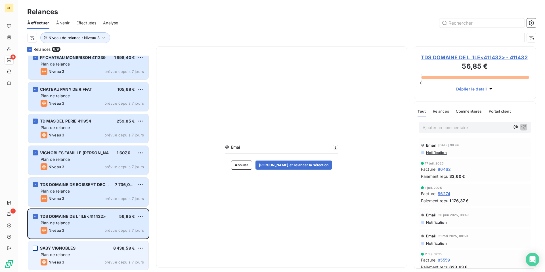
click at [37, 248] on div "grid" at bounding box center [35, 248] width 5 height 5
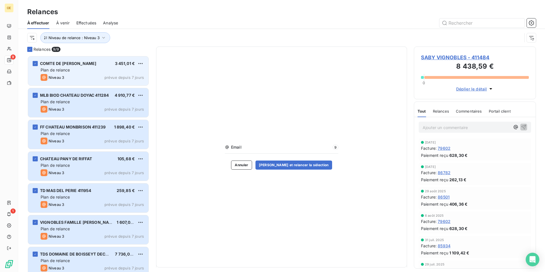
drag, startPoint x: 95, startPoint y: 64, endPoint x: 94, endPoint y: 74, distance: 9.9
click at [91, 74] on div "COMTE DE [PERSON_NAME] 3 451,01 € Plan de relance Niveau 3 prévue depuis 7 jours" at bounding box center [88, 71] width 120 height 29
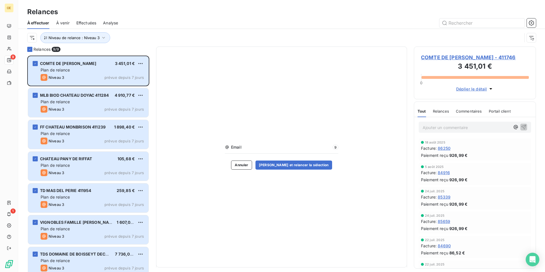
click at [140, 62] on html "OE 9 1 Relances À effectuer À venir Effectuées Analyse Niveau de relance : Nive…" at bounding box center [272, 136] width 545 height 272
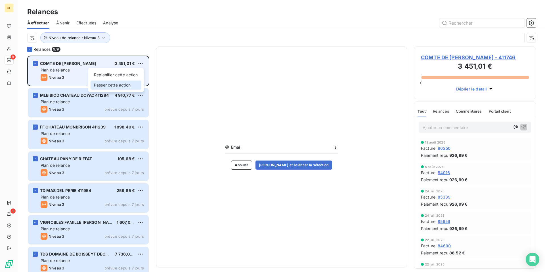
click at [115, 85] on div "Passer cette action" at bounding box center [116, 85] width 51 height 9
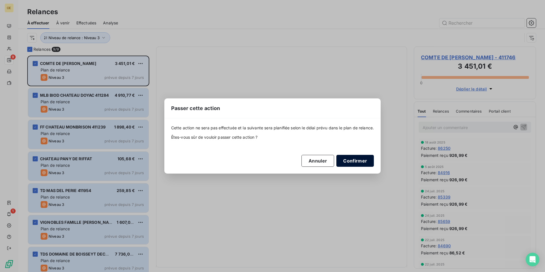
click at [347, 159] on button "Confirmer" at bounding box center [355, 161] width 37 height 12
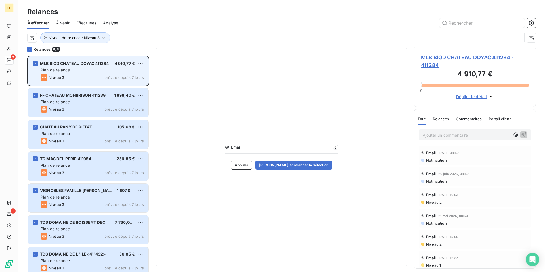
click at [141, 62] on html "OE 8 1 Relances À effectuer À venir Effectuées Analyse Niveau de relance : Nive…" at bounding box center [272, 136] width 545 height 272
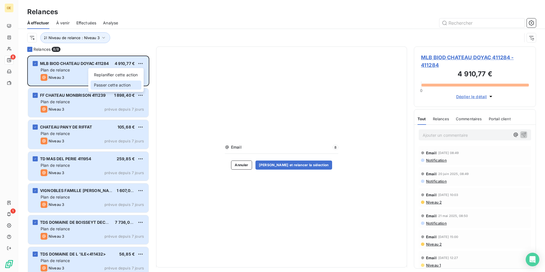
drag, startPoint x: 126, startPoint y: 86, endPoint x: 166, endPoint y: 83, distance: 40.2
click at [130, 85] on div "Passer cette action" at bounding box center [116, 85] width 51 height 9
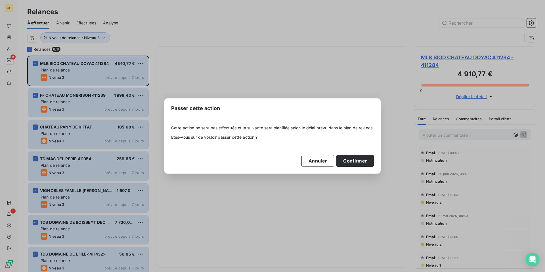
drag, startPoint x: 355, startPoint y: 161, endPoint x: 244, endPoint y: 102, distance: 125.6
click at [356, 162] on button "Confirmer" at bounding box center [355, 161] width 37 height 12
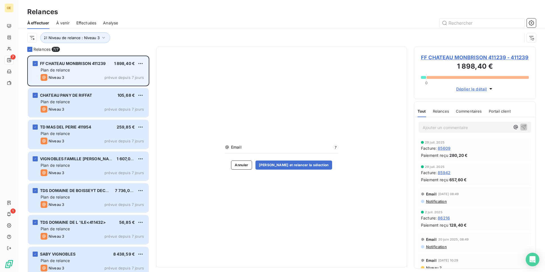
click at [145, 63] on div "FF CHATEAU MONBRISON 411239 1 898,40 € Plan de relance Niveau 3 prévue depuis 7…" at bounding box center [88, 71] width 120 height 29
click at [139, 61] on html "OE 7 1 Relances À effectuer À venir Effectuées Analyse Niveau de relance : Nive…" at bounding box center [272, 136] width 545 height 272
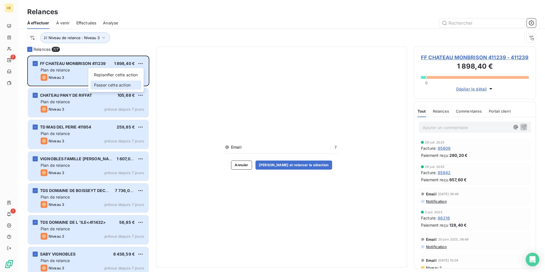
click at [114, 84] on div "Passer cette action" at bounding box center [116, 85] width 51 height 9
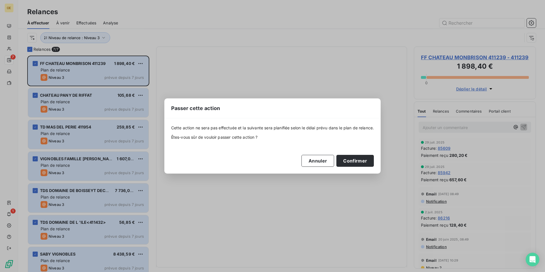
drag, startPoint x: 363, startPoint y: 160, endPoint x: 328, endPoint y: 135, distance: 42.7
click at [363, 160] on button "Confirmer" at bounding box center [355, 161] width 37 height 12
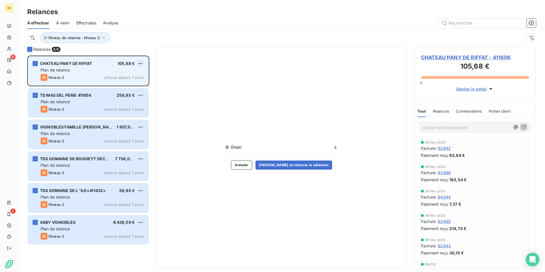
click at [139, 63] on html "OE 6 1 Relances À effectuer À venir Effectuées Analyse Niveau de relance : Nive…" at bounding box center [272, 136] width 545 height 272
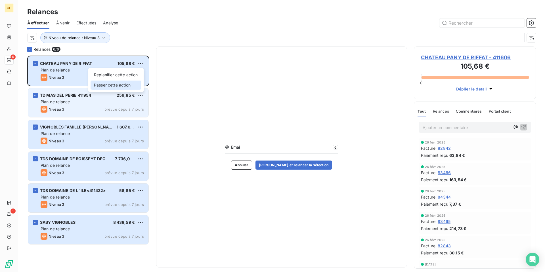
click at [114, 85] on div "Passer cette action" at bounding box center [116, 85] width 51 height 9
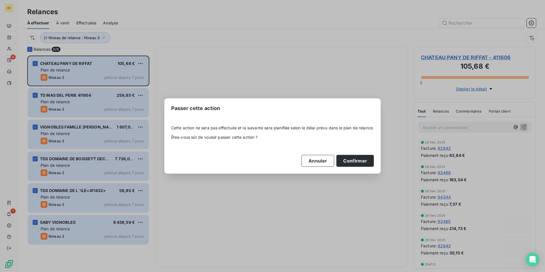
drag, startPoint x: 357, startPoint y: 160, endPoint x: 256, endPoint y: 121, distance: 107.6
click at [357, 160] on button "Confirmer" at bounding box center [355, 161] width 37 height 12
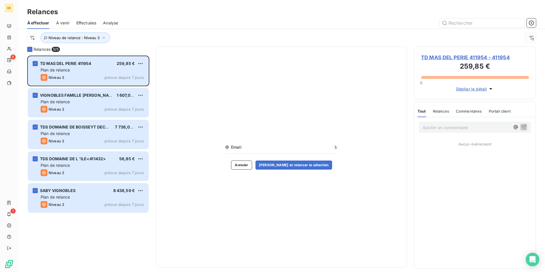
click at [139, 62] on html "OE 5 1 Relances À effectuer À venir Effectuées Analyse Niveau de relance : Nive…" at bounding box center [272, 136] width 545 height 272
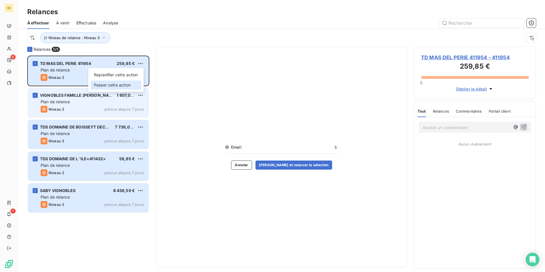
click at [115, 85] on div "Passer cette action" at bounding box center [116, 85] width 51 height 9
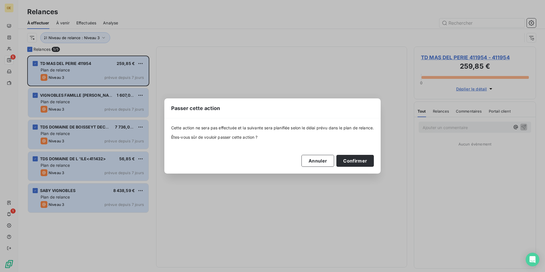
click at [347, 159] on button "Confirmer" at bounding box center [355, 161] width 37 height 12
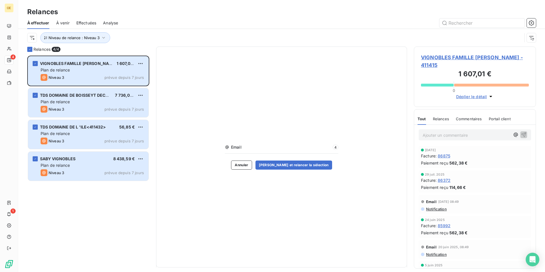
click at [140, 62] on html "OE 4 1 Relances À effectuer À venir Effectuées Analyse Niveau de relance : Nive…" at bounding box center [272, 136] width 545 height 272
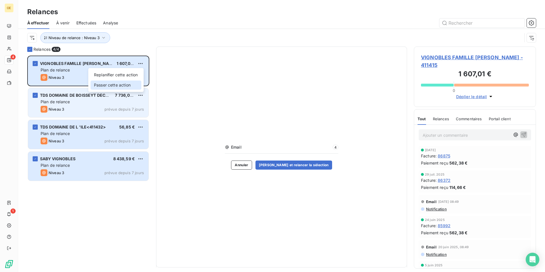
drag, startPoint x: 128, startPoint y: 85, endPoint x: 147, endPoint y: 89, distance: 19.4
click at [128, 86] on div "Passer cette action" at bounding box center [116, 85] width 51 height 9
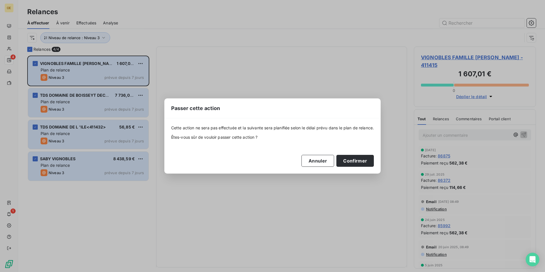
drag, startPoint x: 353, startPoint y: 158, endPoint x: 252, endPoint y: 128, distance: 105.5
click at [354, 159] on button "Confirmer" at bounding box center [355, 161] width 37 height 12
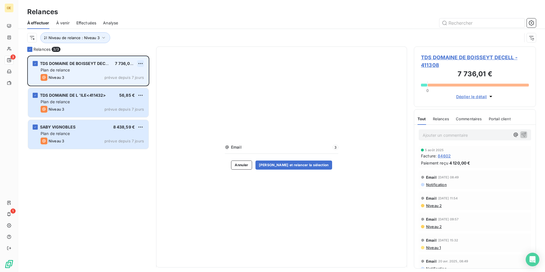
click at [141, 62] on html "OE 3 1 Relances À effectuer À venir Effectuées Analyse Niveau de relance : Nive…" at bounding box center [272, 136] width 545 height 272
click at [113, 87] on div "Passer cette action" at bounding box center [116, 85] width 51 height 9
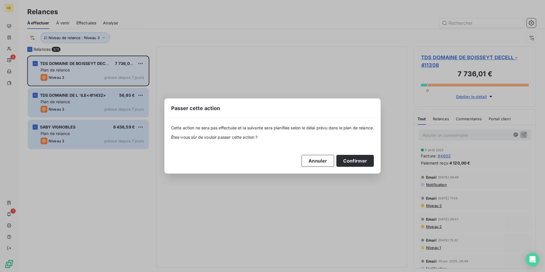
drag, startPoint x: 345, startPoint y: 162, endPoint x: 311, endPoint y: 134, distance: 44.4
click at [345, 162] on button "Confirmer" at bounding box center [355, 161] width 37 height 12
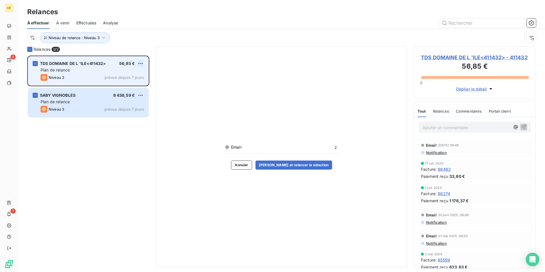
click at [141, 64] on html "OE 2 1 Relances À effectuer À venir Effectuées Analyse Niveau de relance : Nive…" at bounding box center [272, 136] width 545 height 272
drag, startPoint x: 116, startPoint y: 85, endPoint x: 195, endPoint y: 102, distance: 80.5
click at [117, 86] on div "Passer cette action" at bounding box center [116, 85] width 51 height 9
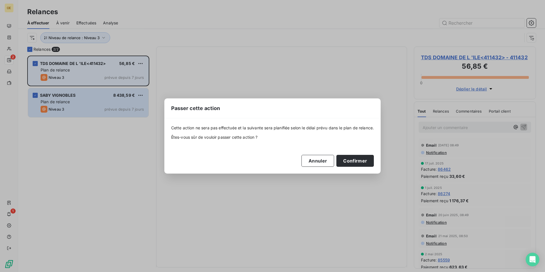
click at [357, 160] on button "Confirmer" at bounding box center [355, 161] width 37 height 12
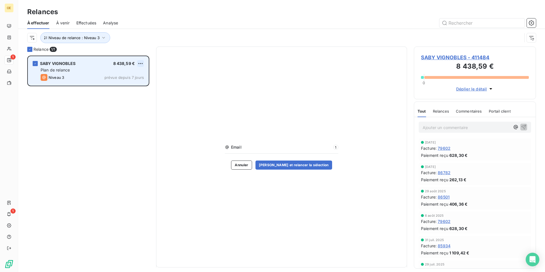
click at [141, 65] on html "OE 1 1 Relances À effectuer À venir Effectuées Analyse Niveau de relance : Nive…" at bounding box center [272, 136] width 545 height 272
click at [110, 87] on div "Passer cette action" at bounding box center [116, 85] width 51 height 9
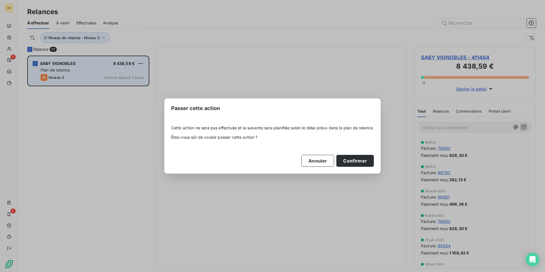
drag, startPoint x: 362, startPoint y: 163, endPoint x: 308, endPoint y: 145, distance: 57.0
click at [362, 163] on button "Confirmer" at bounding box center [355, 161] width 37 height 12
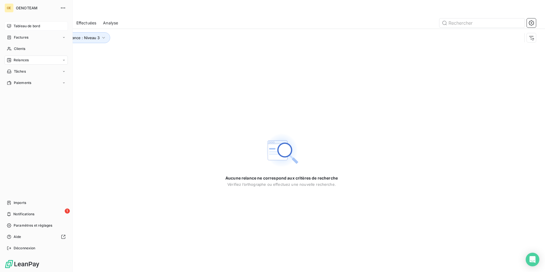
click at [14, 28] on span "Tableau de bord" at bounding box center [27, 26] width 26 height 5
